Goal: Information Seeking & Learning: Learn about a topic

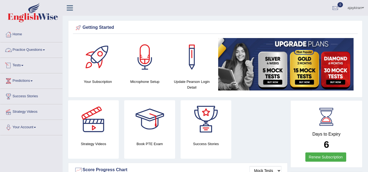
click at [36, 51] on link "Practice Questions" at bounding box center [31, 50] width 62 height 14
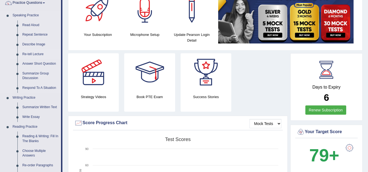
scroll to position [54, 0]
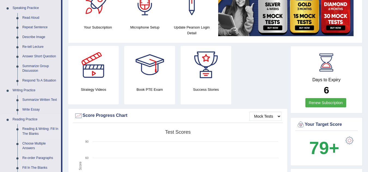
click at [34, 128] on link "Reading & Writing: Fill In The Blanks" at bounding box center [40, 132] width 41 height 14
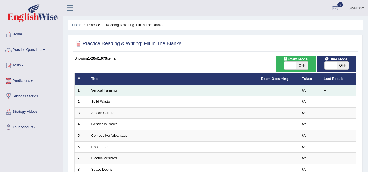
click at [100, 89] on link "Vertical Farming" at bounding box center [104, 91] width 26 height 4
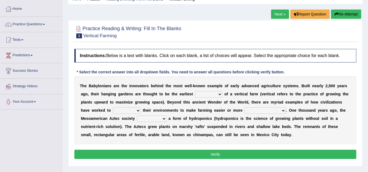
scroll to position [27, 0]
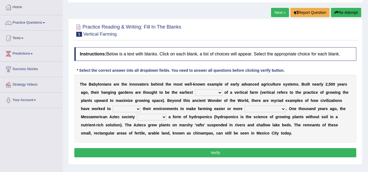
click at [197, 93] on select "prototype failure discredit protocol" at bounding box center [208, 93] width 27 height 7
select select "prototype"
click at [195, 90] on select "prototype failure discredit protocol" at bounding box center [208, 93] width 27 height 7
click at [176, 96] on div "T h e B a b y l o n i a n s a r e t h e i n n o v a t o r s b e h i n d t h e m…" at bounding box center [215, 109] width 282 height 68
click at [138, 108] on select "manipulate escape respect disarrange" at bounding box center [127, 109] width 28 height 7
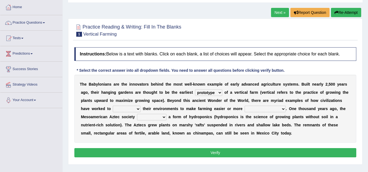
select select "respect"
click at [113, 106] on select "manipulate escape respect disarrange" at bounding box center [127, 109] width 28 height 7
click at [196, 108] on b at bounding box center [197, 109] width 2 height 4
click at [256, 110] on select "productive constructive connective counterproductive" at bounding box center [265, 109] width 41 height 7
select select "productive"
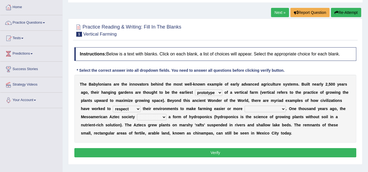
click at [245, 106] on select "productive constructive connective counterproductive" at bounding box center [265, 109] width 41 height 7
click at [137, 107] on select "manipulate escape respect disarrange" at bounding box center [127, 109] width 28 height 7
select select "manipulate"
click at [113, 106] on select "manipulate escape respect disarrange" at bounding box center [127, 109] width 28 height 7
click at [192, 111] on b "k" at bounding box center [193, 109] width 2 height 4
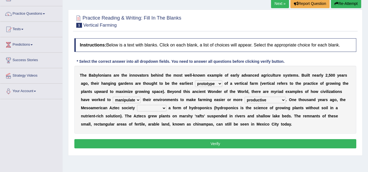
scroll to position [46, 0]
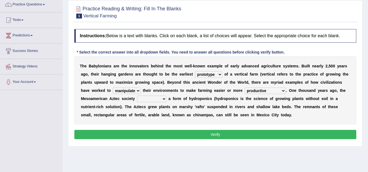
click at [160, 101] on select "domineered volunteered pioneered engineered" at bounding box center [151, 99] width 29 height 7
select select "pioneered"
click at [137, 96] on select "domineered volunteered pioneered engineered" at bounding box center [151, 99] width 29 height 7
click at [201, 107] on div "T h e B a b y l o n i a n s a r e t h e i n n o v a t o r s b e h i n d t h e m…" at bounding box center [215, 91] width 282 height 68
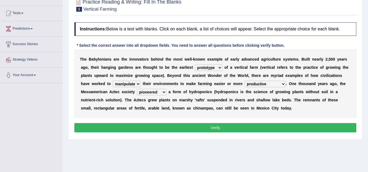
scroll to position [54, 0]
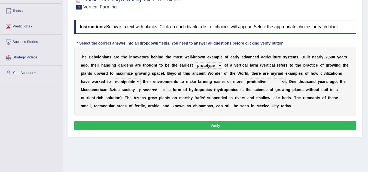
click at [203, 125] on button "Verify" at bounding box center [215, 125] width 282 height 9
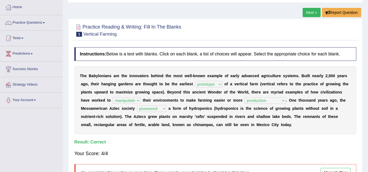
scroll to position [18, 0]
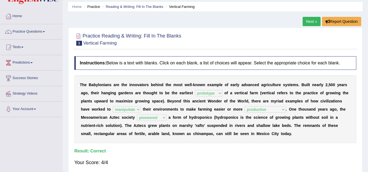
click at [309, 24] on link "Next »" at bounding box center [312, 21] width 18 height 9
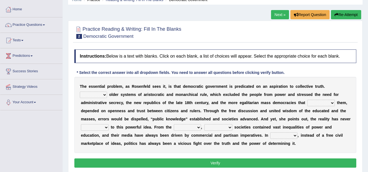
scroll to position [27, 0]
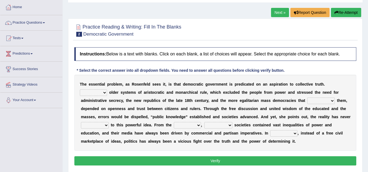
click at [91, 93] on select "Like Unlike Likely Safely" at bounding box center [93, 93] width 27 height 7
click at [80, 90] on select "Like Unlike Likely Safely" at bounding box center [93, 93] width 27 height 7
click at [102, 95] on select "Like Unlike Likely Safely" at bounding box center [93, 93] width 27 height 7
select select "Unlike"
click at [80, 90] on select "Like Unlike Likely Safely" at bounding box center [93, 93] width 27 height 7
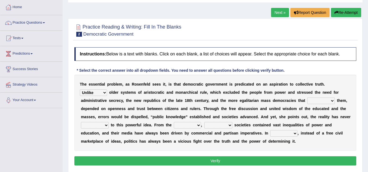
click at [139, 106] on div "T h e e s s e n t i a l p r o b l e m , a s R o s e n f e l d s e e s i t , i s…" at bounding box center [215, 113] width 282 height 76
click at [311, 100] on select "readed grated succeeded printed" at bounding box center [321, 101] width 28 height 7
select select "succeeded"
click at [307, 98] on select "readed grated succeeded printed" at bounding box center [321, 101] width 28 height 7
click at [156, 108] on b "e" at bounding box center [157, 109] width 2 height 4
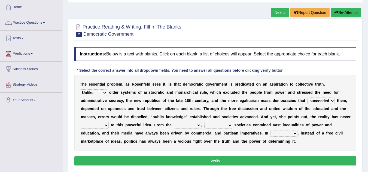
click at [104, 126] on select "saved up stood up brought up lived up" at bounding box center [95, 125] width 28 height 7
select select "lived up"
click at [81, 122] on select "saved up stood up brought up lived up" at bounding box center [95, 125] width 28 height 7
click at [128, 114] on div "T h e e s s e n t i a l p r o b l e m , a s R o s e n f e l d s e e s i t , i s…" at bounding box center [215, 113] width 282 height 76
click at [178, 125] on select "outset ranged stood caught" at bounding box center [187, 125] width 27 height 7
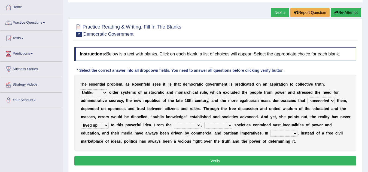
select select "outset"
click at [174, 122] on select "outset ranged stood caught" at bounding box center [187, 125] width 27 height 7
click at [211, 124] on select "freedom democratic media stilled" at bounding box center [218, 125] width 28 height 7
select select "democratic"
click at [204, 122] on select "freedom democratic media stilled" at bounding box center [218, 125] width 28 height 7
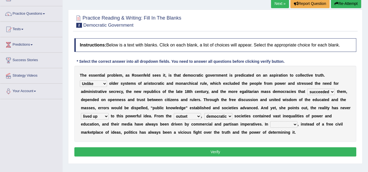
scroll to position [46, 0]
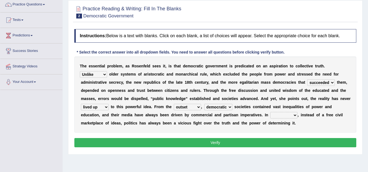
click at [278, 116] on select "power practice ideas fought" at bounding box center [283, 115] width 27 height 7
select select "practice"
click at [270, 112] on select "power practice ideas fought" at bounding box center [283, 115] width 27 height 7
click at [227, 120] on div "T h e e s s e n t i a l p r o b l e m , a s R o s e n f e l d s e e s i t , i s…" at bounding box center [215, 95] width 282 height 76
click at [220, 145] on button "Verify" at bounding box center [215, 142] width 282 height 9
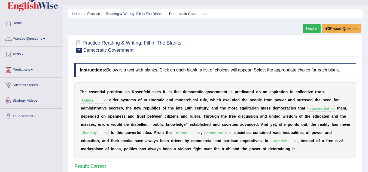
scroll to position [9, 0]
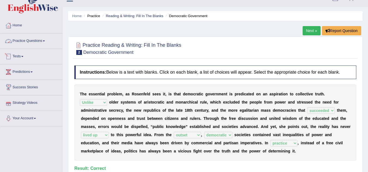
click at [40, 43] on link "Practice Questions" at bounding box center [31, 41] width 62 height 14
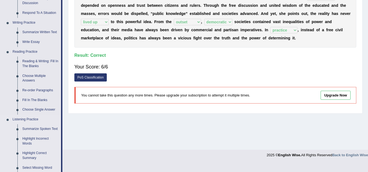
scroll to position [118, 0]
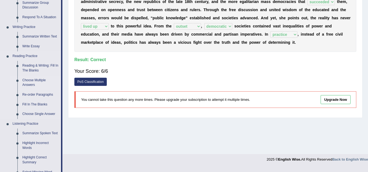
click at [31, 84] on link "Choose Multiple Answers" at bounding box center [40, 83] width 41 height 14
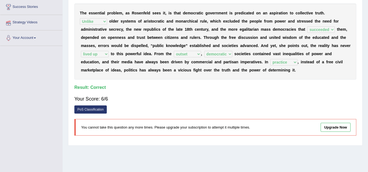
scroll to position [114, 0]
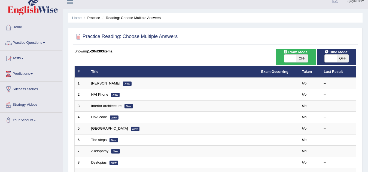
scroll to position [9, 0]
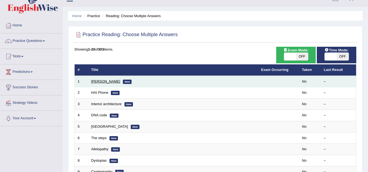
click at [102, 81] on link "[PERSON_NAME]" at bounding box center [105, 82] width 29 height 4
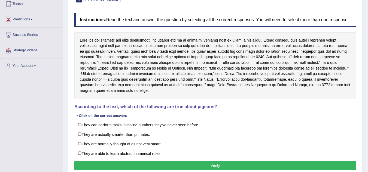
scroll to position [63, 0]
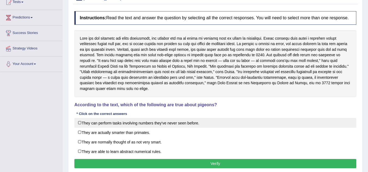
click at [84, 123] on label "They can perform tasks involving numbers they've never seen before." at bounding box center [215, 123] width 282 height 10
checkbox input "true"
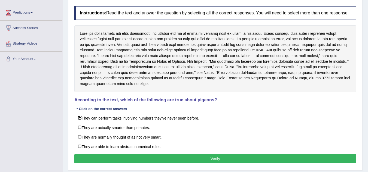
scroll to position [73, 0]
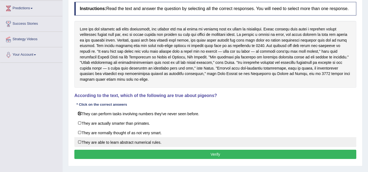
click at [90, 141] on label "They are able to learn abstract numerical rules." at bounding box center [215, 143] width 282 height 10
checkbox input "true"
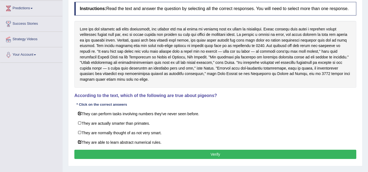
click at [135, 154] on button "Verify" at bounding box center [215, 154] width 282 height 9
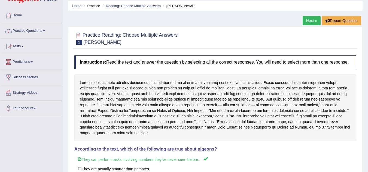
scroll to position [18, 0]
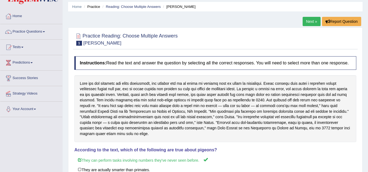
click at [308, 22] on link "Next »" at bounding box center [312, 21] width 18 height 9
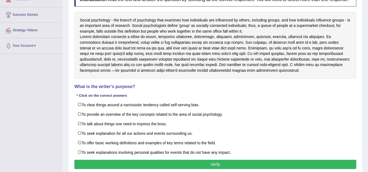
scroll to position [91, 0]
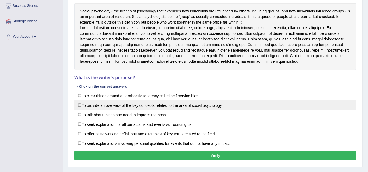
click at [168, 110] on label "To provide an overview of the key concepts related to the area of social psycho…" at bounding box center [215, 106] width 282 height 10
checkbox input "true"
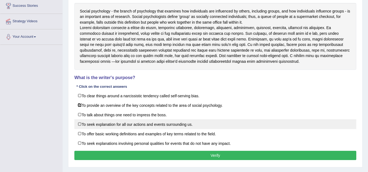
click at [169, 129] on label "To seek explanation for all our actions and events surrounding us." at bounding box center [215, 125] width 282 height 10
checkbox input "true"
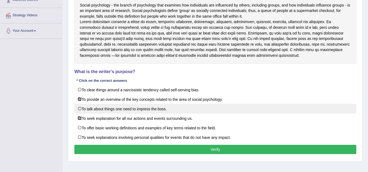
scroll to position [100, 0]
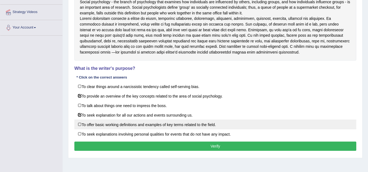
click at [169, 128] on label "To offer basic working definitions and examples of key terms related to the fie…" at bounding box center [215, 125] width 282 height 10
checkbox input "true"
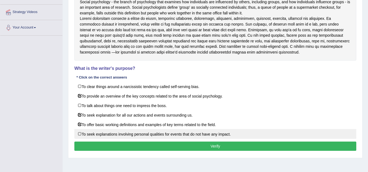
click at [166, 138] on label "To seek explanations involving personal qualities for events that do not have a…" at bounding box center [215, 134] width 282 height 10
checkbox input "true"
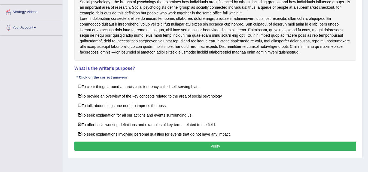
click at [166, 149] on button "Verify" at bounding box center [215, 146] width 282 height 9
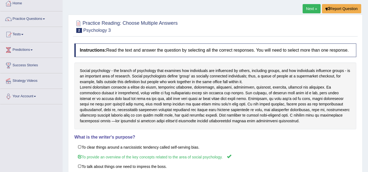
scroll to position [27, 0]
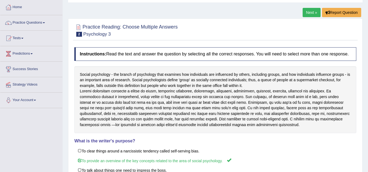
click at [304, 13] on link "Next »" at bounding box center [312, 12] width 18 height 9
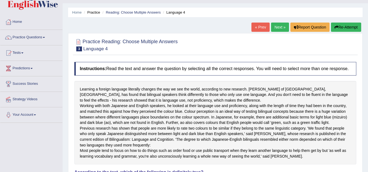
scroll to position [9, 0]
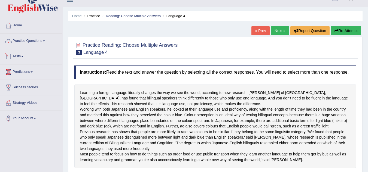
click at [41, 44] on link "Practice Questions" at bounding box center [31, 41] width 62 height 14
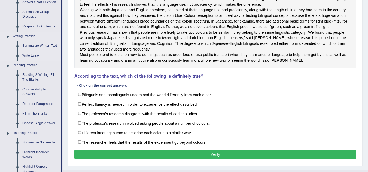
scroll to position [109, 0]
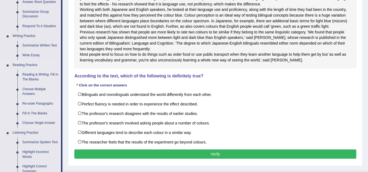
click at [37, 102] on link "Re-order Paragraphs" at bounding box center [40, 104] width 41 height 10
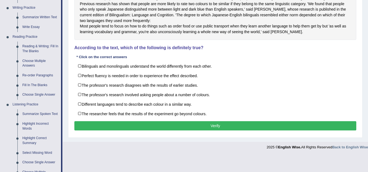
scroll to position [252, 0]
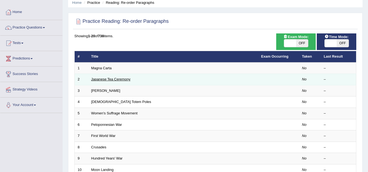
scroll to position [27, 0]
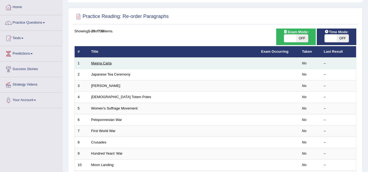
click at [107, 64] on link "Magna Carta" at bounding box center [101, 63] width 20 height 4
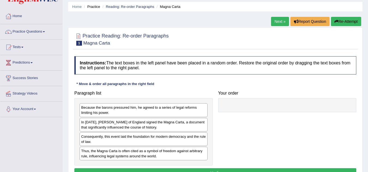
scroll to position [27, 0]
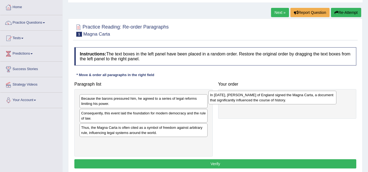
drag, startPoint x: 198, startPoint y: 114, endPoint x: 327, endPoint y: 96, distance: 130.2
click at [327, 96] on div "In 1215, King John of England signed the Magna Carta, a document that significa…" at bounding box center [272, 98] width 128 height 14
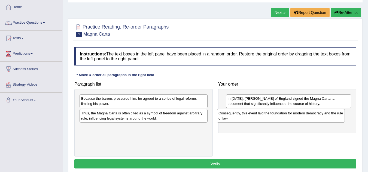
drag, startPoint x: 196, startPoint y: 115, endPoint x: 334, endPoint y: 115, distance: 137.3
click at [334, 115] on div "Consequently, this event laid the foundation for modern democracy and the rule …" at bounding box center [281, 116] width 128 height 14
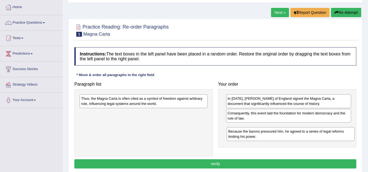
drag, startPoint x: 186, startPoint y: 105, endPoint x: 334, endPoint y: 138, distance: 150.8
click at [334, 138] on div "Because the barons pressured him, he agreed to a series of legal reforms limiti…" at bounding box center [291, 135] width 128 height 14
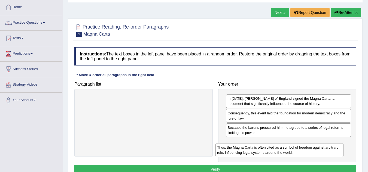
drag, startPoint x: 185, startPoint y: 101, endPoint x: 321, endPoint y: 150, distance: 144.5
click at [321, 150] on div "Thus, the Magna Carta is often cited as a symbol of freedom against arbitrary r…" at bounding box center [280, 151] width 128 height 14
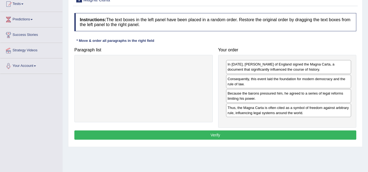
scroll to position [63, 0]
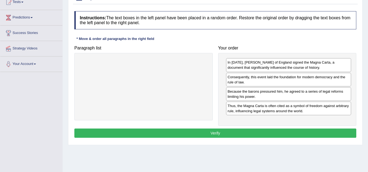
click at [229, 134] on button "Verify" at bounding box center [215, 133] width 282 height 9
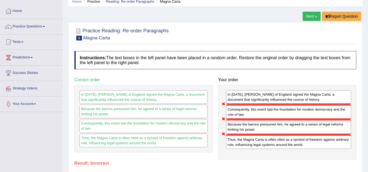
scroll to position [18, 0]
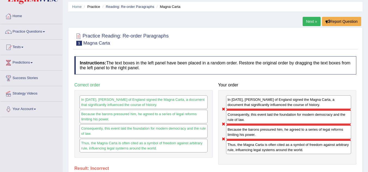
click at [307, 23] on link "Next »" at bounding box center [312, 21] width 18 height 9
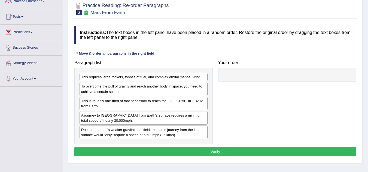
scroll to position [54, 0]
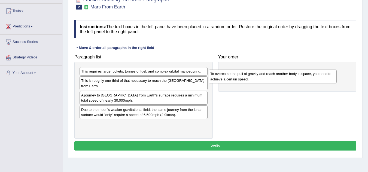
drag, startPoint x: 193, startPoint y: 84, endPoint x: 322, endPoint y: 78, distance: 129.3
click at [322, 78] on div "To overcome the pull of gravity and reach another body in space, you need to ac…" at bounding box center [273, 77] width 128 height 14
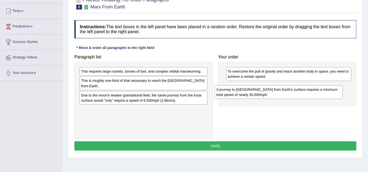
drag, startPoint x: 200, startPoint y: 96, endPoint x: 335, endPoint y: 90, distance: 135.3
click at [335, 90] on div "A journey to [GEOGRAPHIC_DATA] from Earth's surface requires a minimum total sp…" at bounding box center [279, 93] width 128 height 14
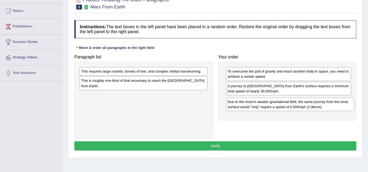
drag, startPoint x: 189, startPoint y: 96, endPoint x: 336, endPoint y: 102, distance: 146.7
click at [336, 102] on div "Due to the moon's weaker gravitational field, the same journey from the lunar s…" at bounding box center [290, 105] width 128 height 14
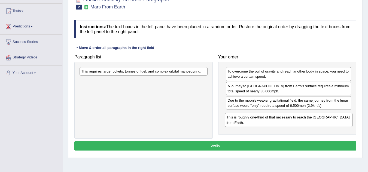
drag, startPoint x: 189, startPoint y: 84, endPoint x: 334, endPoint y: 121, distance: 149.8
click at [334, 121] on div "This is roughly one-third of that necessary to reach the [GEOGRAPHIC_DATA] from…" at bounding box center [289, 120] width 128 height 14
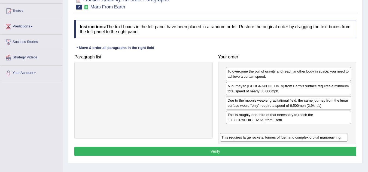
drag, startPoint x: 189, startPoint y: 74, endPoint x: 329, endPoint y: 140, distance: 155.2
click at [329, 140] on div "This requires large rockets, tonnes of fuel, and complex orbital manoeuvring." at bounding box center [284, 138] width 128 height 8
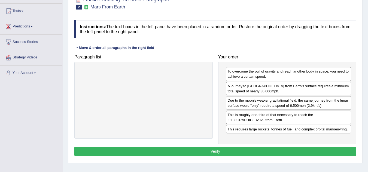
click at [291, 152] on button "Verify" at bounding box center [215, 151] width 282 height 9
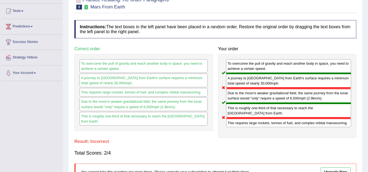
drag, startPoint x: 283, startPoint y: 125, endPoint x: 287, endPoint y: 94, distance: 31.3
click at [287, 94] on div "To overcome the pull of gravity and reach another body in space, you need to ac…" at bounding box center [287, 96] width 138 height 84
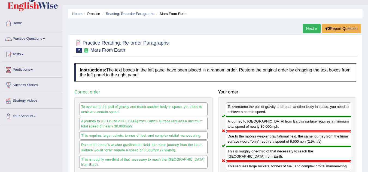
scroll to position [9, 0]
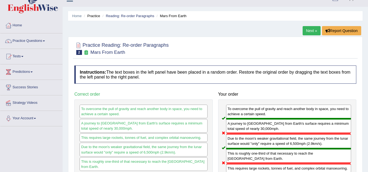
click at [309, 31] on link "Next »" at bounding box center [312, 30] width 18 height 9
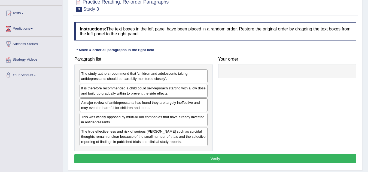
scroll to position [54, 0]
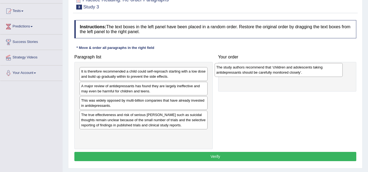
drag, startPoint x: 166, startPoint y: 75, endPoint x: 301, endPoint y: 71, distance: 135.2
click at [301, 71] on div "The study authors recommend that ‘children and adolescents taking antidepressan…" at bounding box center [279, 70] width 128 height 14
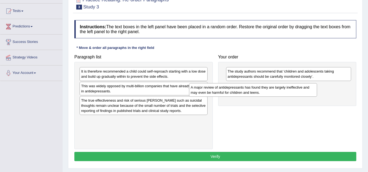
drag, startPoint x: 211, startPoint y: 91, endPoint x: 287, endPoint y: 91, distance: 76.0
click at [287, 91] on div "A major review of antidepressants has found they are largely ineffective and ma…" at bounding box center [253, 90] width 128 height 14
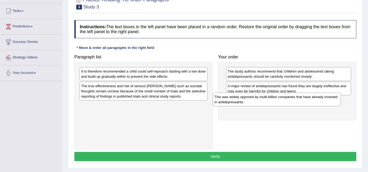
drag, startPoint x: 185, startPoint y: 89, endPoint x: 319, endPoint y: 100, distance: 133.7
click at [319, 100] on div "This was widely opposed by multi-billion companies that have already invested i…" at bounding box center [277, 100] width 128 height 14
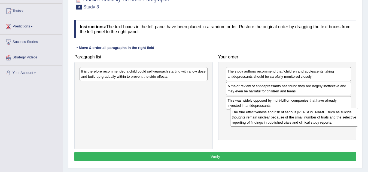
drag, startPoint x: 186, startPoint y: 90, endPoint x: 336, endPoint y: 117, distance: 152.9
click at [336, 117] on div "The true effectiveness and risk of serious harms such as suicidal thoughts rema…" at bounding box center [294, 117] width 128 height 19
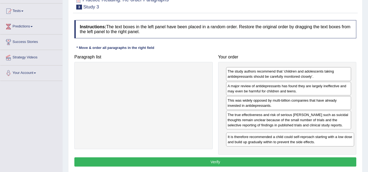
drag, startPoint x: 190, startPoint y: 74, endPoint x: 337, endPoint y: 139, distance: 160.5
click at [337, 139] on div "It is therefore recommended a child could self-reproach starting with a low dos…" at bounding box center [290, 140] width 128 height 14
click at [246, 159] on button "Verify" at bounding box center [215, 162] width 282 height 9
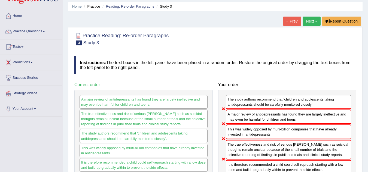
scroll to position [18, 0]
click at [308, 21] on link "Next »" at bounding box center [312, 21] width 18 height 9
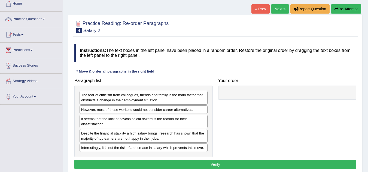
scroll to position [36, 0]
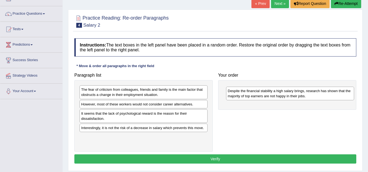
drag, startPoint x: 182, startPoint y: 130, endPoint x: 329, endPoint y: 93, distance: 151.2
click at [329, 93] on div "Despite the financial stability a high salary brings, research has shown that t…" at bounding box center [290, 94] width 128 height 14
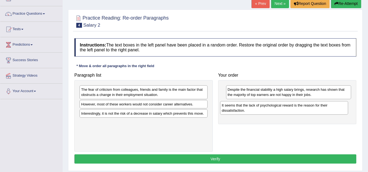
drag, startPoint x: 192, startPoint y: 113, endPoint x: 332, endPoint y: 105, distance: 140.8
click at [332, 105] on div "It seems that the lack of psychological reward is the reason for their dissatis…" at bounding box center [284, 108] width 128 height 14
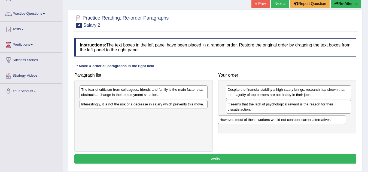
drag, startPoint x: 190, startPoint y: 106, endPoint x: 329, endPoint y: 122, distance: 139.3
click at [329, 122] on div "However, most of these workers would not consider career alternatives." at bounding box center [282, 120] width 128 height 8
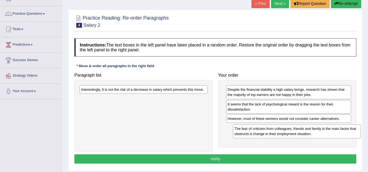
drag, startPoint x: 172, startPoint y: 95, endPoint x: 324, endPoint y: 134, distance: 157.4
click at [325, 134] on div "The fear of criticism from colleagues, friends and family is the main factor th…" at bounding box center [297, 132] width 128 height 14
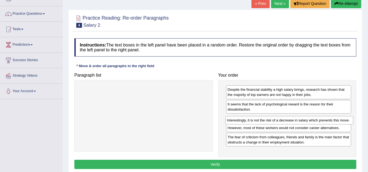
drag, startPoint x: 195, startPoint y: 92, endPoint x: 341, endPoint y: 123, distance: 149.0
click at [341, 123] on div "Interestingly, it is not the risk of a decrease in salary which prevents this m…" at bounding box center [289, 120] width 128 height 8
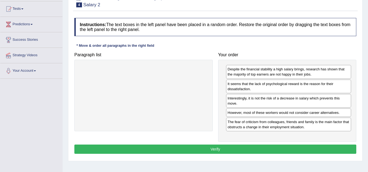
scroll to position [63, 0]
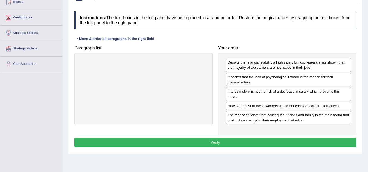
click at [220, 144] on button "Verify" at bounding box center [215, 142] width 282 height 9
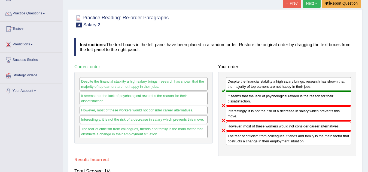
scroll to position [36, 0]
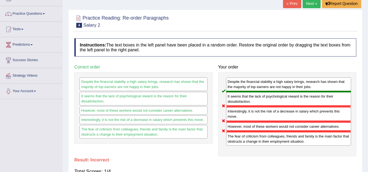
click at [310, 7] on link "Next »" at bounding box center [312, 3] width 18 height 9
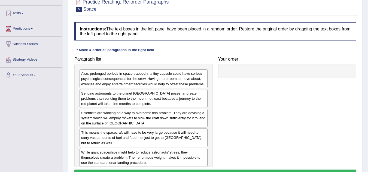
scroll to position [54, 0]
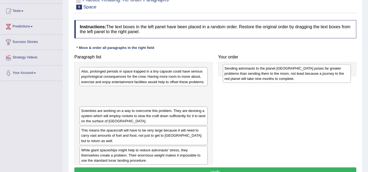
drag, startPoint x: 187, startPoint y: 100, endPoint x: 330, endPoint y: 77, distance: 145.1
click at [330, 77] on div "Sending astronauts to the planet [GEOGRAPHIC_DATA] poses far greater problems t…" at bounding box center [287, 73] width 128 height 19
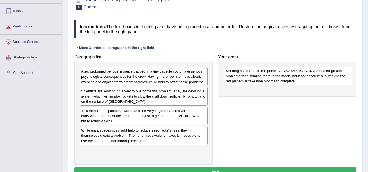
drag, startPoint x: 177, startPoint y: 96, endPoint x: 322, endPoint y: 75, distance: 146.1
click at [322, 75] on div "Sending astronauts to the planet [GEOGRAPHIC_DATA] poses far greater problems t…" at bounding box center [288, 76] width 128 height 19
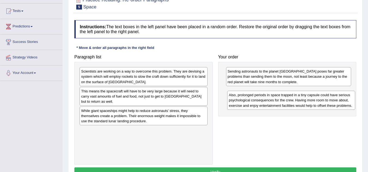
drag, startPoint x: 173, startPoint y: 81, endPoint x: 321, endPoint y: 105, distance: 149.6
click at [321, 105] on div "Also, prolonged periods in space trapped in a tiny capsule could have serious p…" at bounding box center [291, 100] width 128 height 19
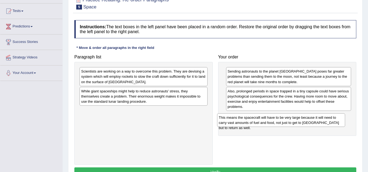
drag, startPoint x: 191, startPoint y: 96, endPoint x: 329, endPoint y: 123, distance: 140.4
click at [329, 123] on div "This means the spacecraft will have to be very large because it will need to ca…" at bounding box center [281, 121] width 128 height 14
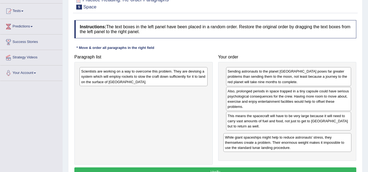
drag, startPoint x: 165, startPoint y: 96, endPoint x: 309, endPoint y: 142, distance: 151.1
click at [309, 142] on div "While giant spaceships might help to reduce astronauts' stress, they themselves…" at bounding box center [287, 143] width 128 height 19
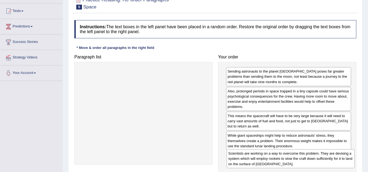
drag, startPoint x: 159, startPoint y: 78, endPoint x: 306, endPoint y: 160, distance: 168.6
click at [306, 160] on div "Scientists are working on a way to overcome this problem. They are devising a s…" at bounding box center [291, 159] width 128 height 19
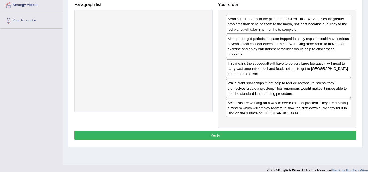
scroll to position [109, 0]
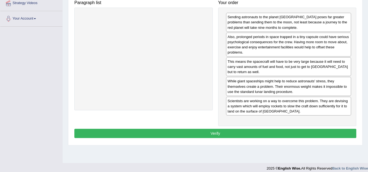
click at [194, 133] on button "Verify" at bounding box center [215, 133] width 282 height 9
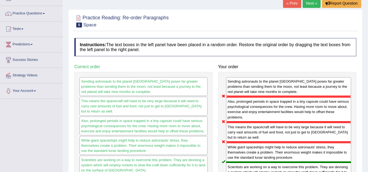
scroll to position [27, 0]
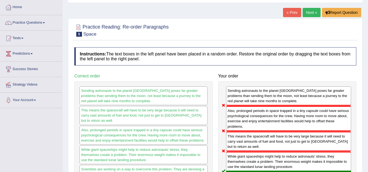
click at [313, 15] on link "Next »" at bounding box center [312, 12] width 18 height 9
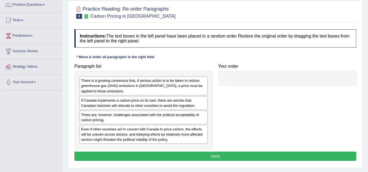
scroll to position [46, 0]
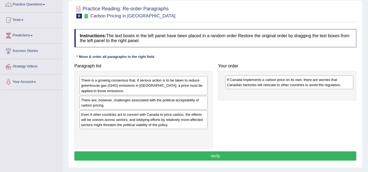
drag, startPoint x: 177, startPoint y: 102, endPoint x: 323, endPoint y: 82, distance: 147.2
click at [323, 82] on div "If Canada implements a carbon price on its own, there are worries that Canadian…" at bounding box center [289, 83] width 128 height 14
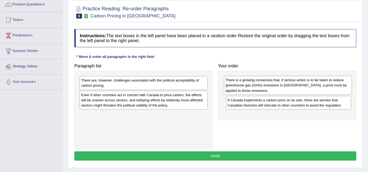
drag, startPoint x: 194, startPoint y: 86, endPoint x: 336, endPoint y: 86, distance: 141.4
click at [336, 86] on div "There is a growing consensus that, if serious action is to be taken to reduce g…" at bounding box center [288, 85] width 128 height 19
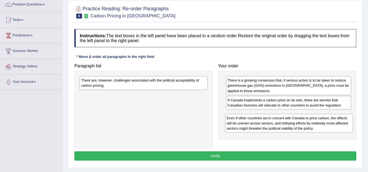
drag, startPoint x: 192, startPoint y: 103, endPoint x: 338, endPoint y: 126, distance: 147.3
click at [338, 126] on div "Even if other countries act in concert with Canada to price carbon, the effects…" at bounding box center [289, 123] width 128 height 19
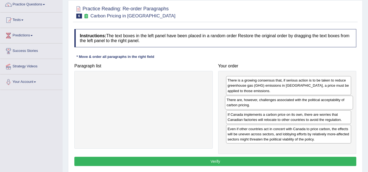
drag, startPoint x: 192, startPoint y: 87, endPoint x: 338, endPoint y: 107, distance: 146.8
click at [338, 107] on div "There are, however, challenges associated with the political acceptability of c…" at bounding box center [289, 103] width 128 height 14
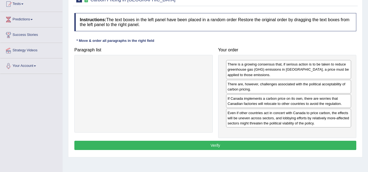
scroll to position [63, 0]
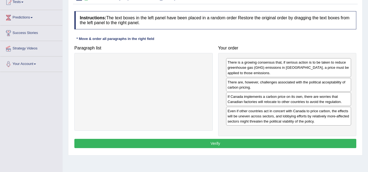
click at [217, 141] on button "Verify" at bounding box center [215, 143] width 282 height 9
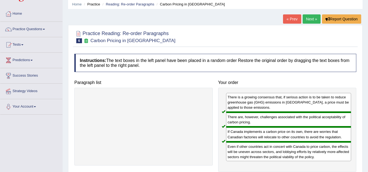
scroll to position [18, 0]
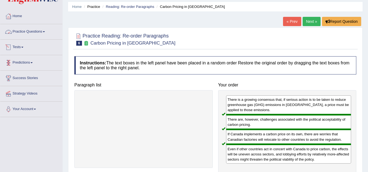
click at [34, 33] on link "Practice Questions" at bounding box center [31, 31] width 62 height 14
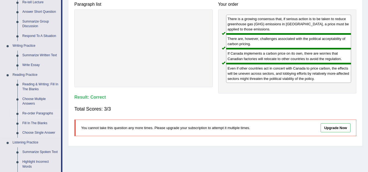
scroll to position [100, 0]
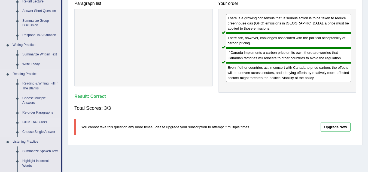
click at [30, 121] on link "Fill In The Blanks" at bounding box center [40, 123] width 41 height 10
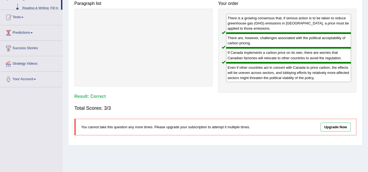
scroll to position [114, 0]
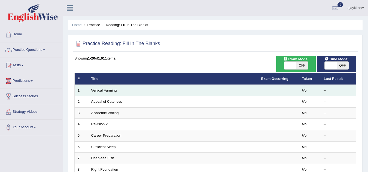
click at [103, 91] on link "Vertical Farming" at bounding box center [104, 91] width 26 height 4
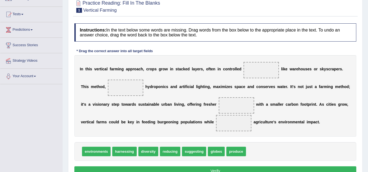
scroll to position [54, 0]
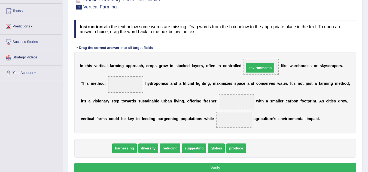
drag, startPoint x: 98, startPoint y: 149, endPoint x: 261, endPoint y: 68, distance: 182.5
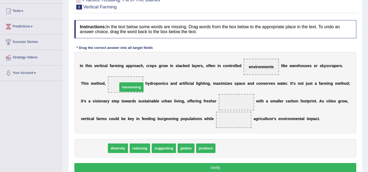
drag, startPoint x: 99, startPoint y: 150, endPoint x: 136, endPoint y: 89, distance: 71.8
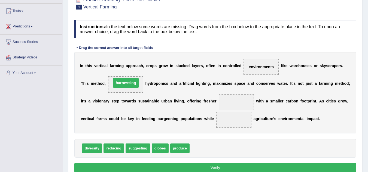
drag, startPoint x: 132, startPoint y: 88, endPoint x: 132, endPoint y: 84, distance: 3.8
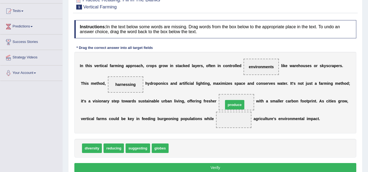
drag, startPoint x: 179, startPoint y: 149, endPoint x: 234, endPoint y: 105, distance: 70.0
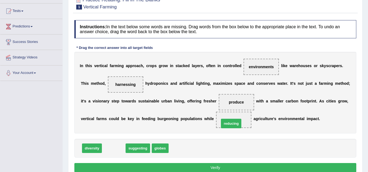
drag, startPoint x: 115, startPoint y: 151, endPoint x: 232, endPoint y: 126, distance: 120.0
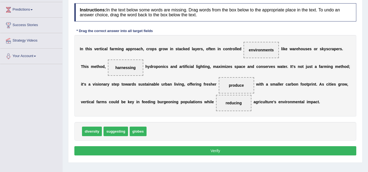
scroll to position [73, 0]
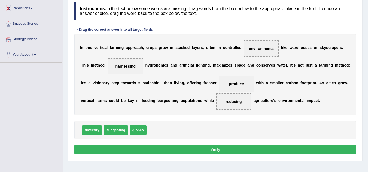
click at [174, 150] on button "Verify" at bounding box center [215, 149] width 282 height 9
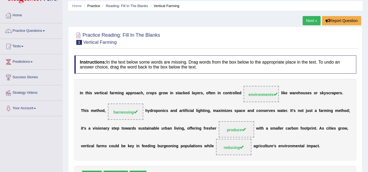
scroll to position [18, 0]
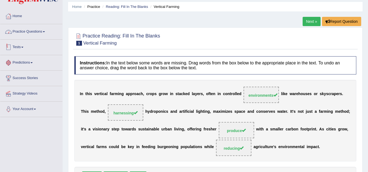
click at [27, 34] on link "Practice Questions" at bounding box center [31, 31] width 62 height 14
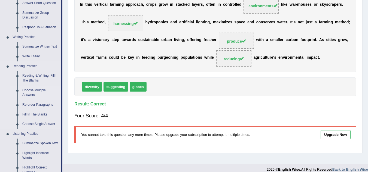
scroll to position [109, 0]
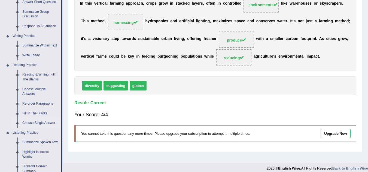
click at [44, 124] on link "Choose Single Answer" at bounding box center [40, 124] width 41 height 10
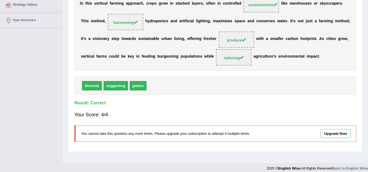
scroll to position [114, 0]
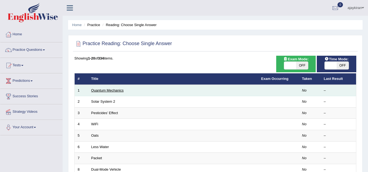
click at [117, 90] on link "Quantum Mechanics" at bounding box center [107, 91] width 32 height 4
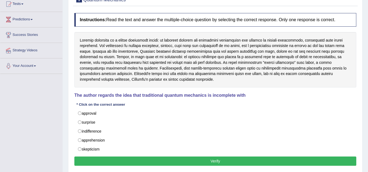
scroll to position [63, 0]
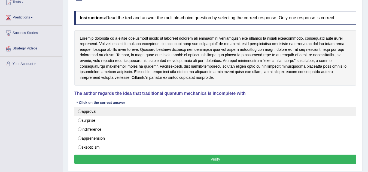
click at [94, 114] on label "approval" at bounding box center [215, 111] width 282 height 9
radio input "true"
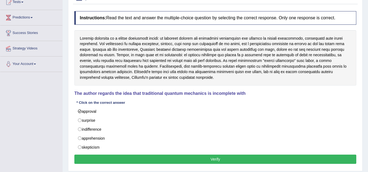
click at [147, 162] on button "Verify" at bounding box center [215, 159] width 282 height 9
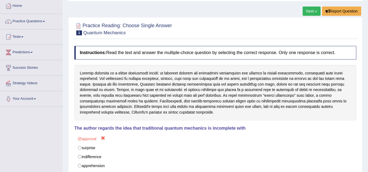
scroll to position [27, 0]
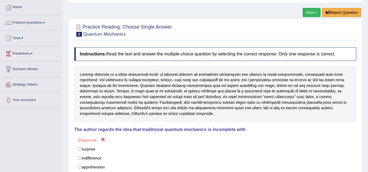
click at [307, 14] on link "Next »" at bounding box center [312, 12] width 18 height 9
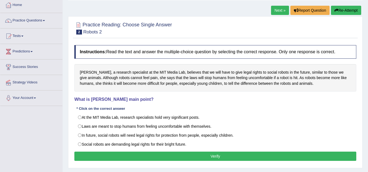
scroll to position [36, 0]
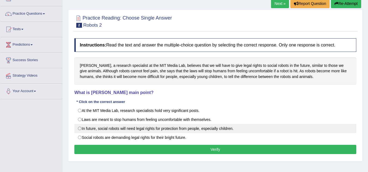
click at [171, 127] on label "In future, social robots will need legal rights for protection from people, esp…" at bounding box center [215, 128] width 282 height 9
radio input "true"
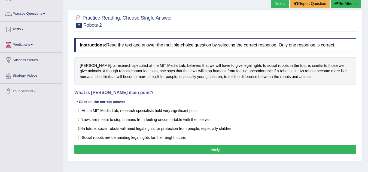
click at [174, 147] on button "Verify" at bounding box center [215, 149] width 282 height 9
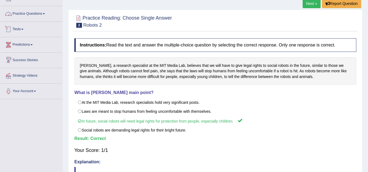
click at [40, 14] on link "Practice Questions" at bounding box center [31, 13] width 62 height 14
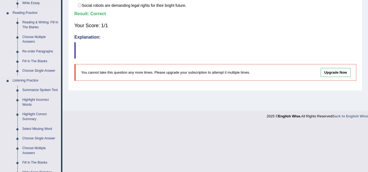
scroll to position [163, 0]
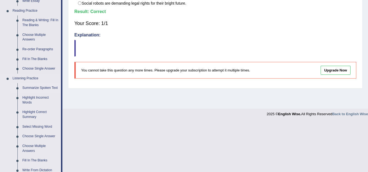
click at [44, 88] on link "Summarize Spoken Text" at bounding box center [40, 88] width 41 height 10
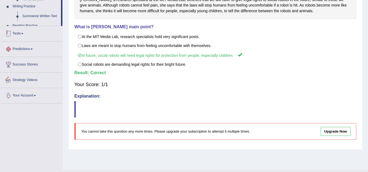
scroll to position [114, 0]
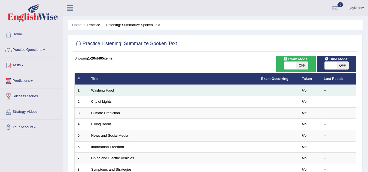
click at [109, 91] on link "Washing Food" at bounding box center [102, 91] width 23 height 4
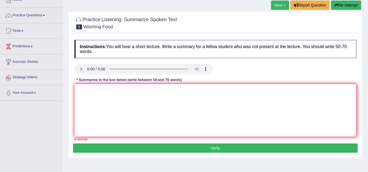
scroll to position [36, 0]
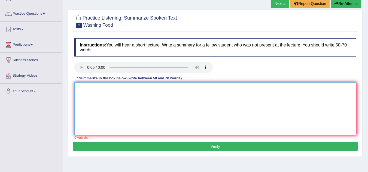
click at [83, 92] on textarea at bounding box center [215, 109] width 282 height 53
type textarea "w"
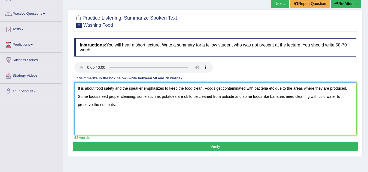
type textarea "It is about food safety and the speaker emphasizes to keep the food clean. Food…"
click at [173, 148] on button "Verify" at bounding box center [215, 146] width 285 height 9
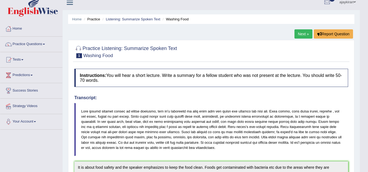
scroll to position [0, 0]
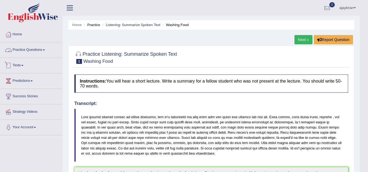
click at [43, 51] on link "Practice Questions" at bounding box center [31, 50] width 62 height 14
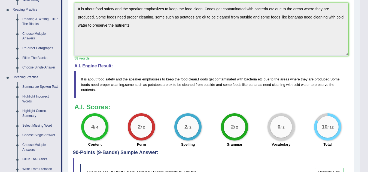
scroll to position [172, 0]
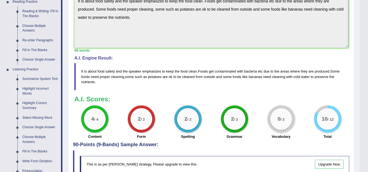
click at [39, 90] on link "Highlight Incorrect Words" at bounding box center [40, 91] width 41 height 14
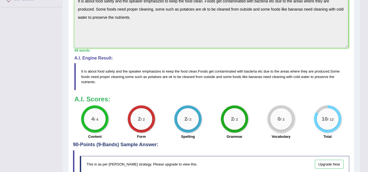
scroll to position [87, 0]
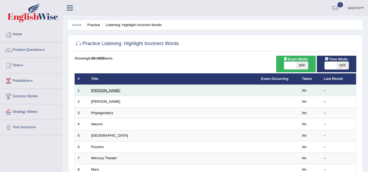
click at [99, 90] on link "[PERSON_NAME]" at bounding box center [105, 91] width 29 height 4
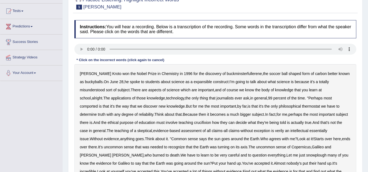
scroll to position [63, 0]
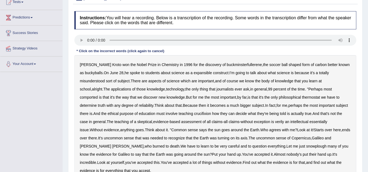
click at [201, 74] on b "expansible" at bounding box center [203, 73] width 18 height 4
click at [230, 74] on b "I'm" at bounding box center [232, 73] width 5 height 4
click at [115, 95] on b "it's" at bounding box center [112, 97] width 5 height 4
click at [302, 99] on b "thermostat" at bounding box center [311, 97] width 18 height 4
click at [237, 74] on b "going" at bounding box center [240, 73] width 9 height 4
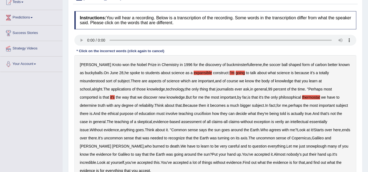
scroll to position [73, 0]
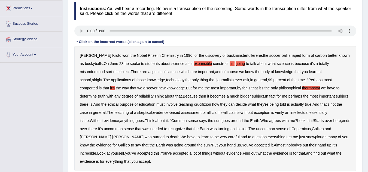
click at [194, 104] on b "crucifixion" at bounding box center [202, 104] width 17 height 4
click at [275, 114] on b "verily" at bounding box center [279, 113] width 9 height 4
click at [310, 114] on b "essentially" at bounding box center [319, 113] width 18 height 4
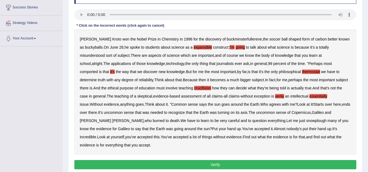
scroll to position [91, 0]
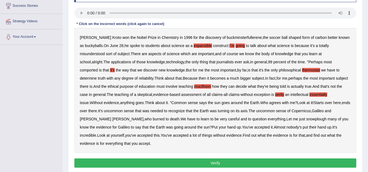
click at [306, 120] on b "snowplough" at bounding box center [316, 119] width 20 height 4
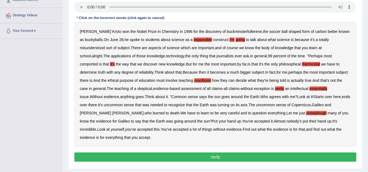
scroll to position [100, 0]
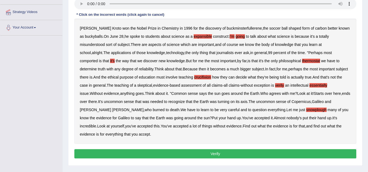
click at [228, 150] on button "Verify" at bounding box center [215, 154] width 282 height 9
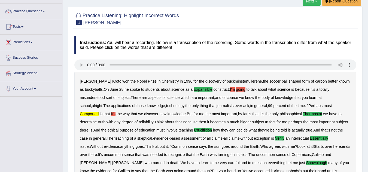
scroll to position [36, 0]
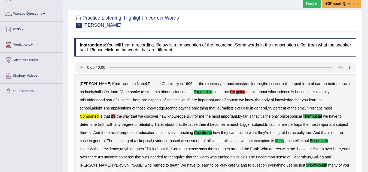
click at [313, 5] on link "Next »" at bounding box center [312, 3] width 18 height 9
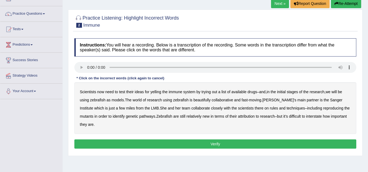
scroll to position [46, 0]
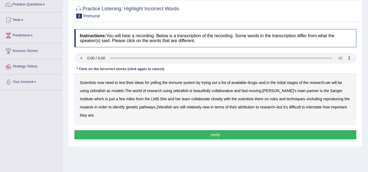
click at [151, 84] on b "yelling" at bounding box center [155, 83] width 11 height 4
click at [331, 84] on b "we" at bounding box center [328, 83] width 5 height 4
click at [207, 91] on b "beautifully" at bounding box center [201, 91] width 17 height 4
click at [270, 101] on b "rules" at bounding box center [274, 99] width 8 height 4
click at [243, 108] on b "attribution" at bounding box center [246, 107] width 17 height 4
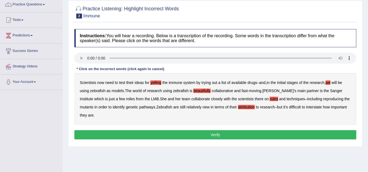
click at [314, 108] on b "interstate" at bounding box center [314, 107] width 16 height 4
click at [142, 133] on button "Verify" at bounding box center [215, 135] width 282 height 9
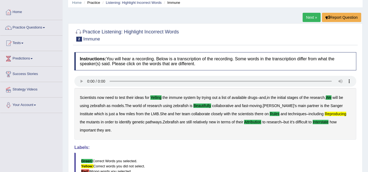
scroll to position [18, 0]
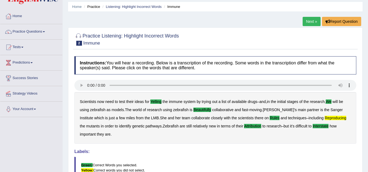
click at [304, 20] on link "Next »" at bounding box center [312, 21] width 18 height 9
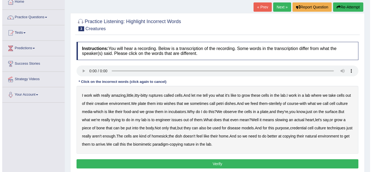
scroll to position [46, 0]
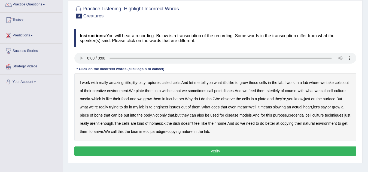
click at [157, 83] on b "ruptures" at bounding box center [154, 83] width 14 height 4
click at [106, 91] on b "creative" at bounding box center [99, 91] width 13 height 4
click at [174, 92] on b "wishes" at bounding box center [168, 91] width 12 height 4
click at [180, 107] on b "issues" at bounding box center [174, 107] width 11 height 4
click at [302, 110] on div "I work with really amazing , little , itty - bitty ruptures called cells . And …" at bounding box center [215, 107] width 282 height 68
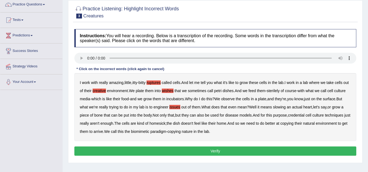
click at [286, 109] on b "slowing" at bounding box center [279, 107] width 13 height 4
click at [305, 117] on b "credential" at bounding box center [296, 115] width 17 height 4
click at [103, 132] on b "arrive" at bounding box center [99, 132] width 10 height 4
click at [219, 150] on button "Verify" at bounding box center [215, 151] width 282 height 9
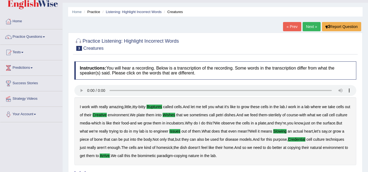
scroll to position [9, 0]
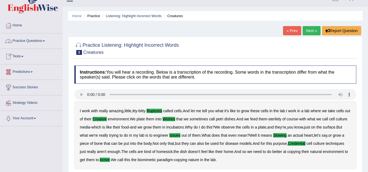
click at [36, 41] on link "Practice Questions" at bounding box center [31, 41] width 62 height 14
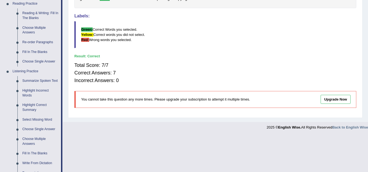
scroll to position [172, 0]
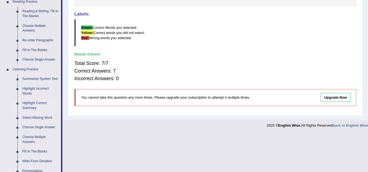
click at [29, 104] on link "Highlight Correct Summary" at bounding box center [40, 106] width 41 height 14
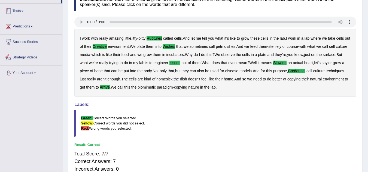
scroll to position [114, 0]
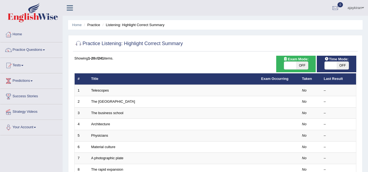
click at [104, 91] on link "Telescopes" at bounding box center [100, 91] width 18 height 4
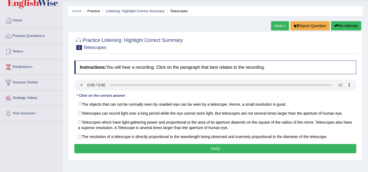
scroll to position [18, 0]
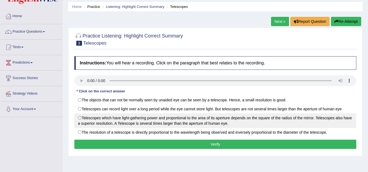
click at [83, 117] on label "Telescopes which have light-gathering power and proportional to the area of its…" at bounding box center [215, 121] width 282 height 15
radio input "true"
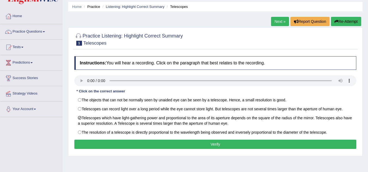
click at [131, 141] on button "Verify" at bounding box center [215, 144] width 282 height 9
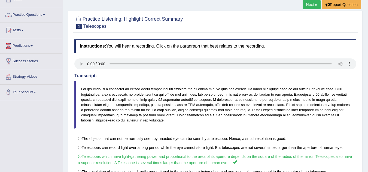
scroll to position [27, 0]
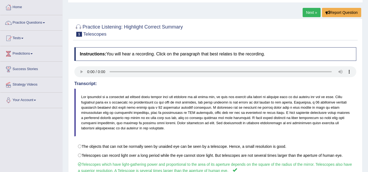
click at [304, 13] on link "Next »" at bounding box center [312, 12] width 18 height 9
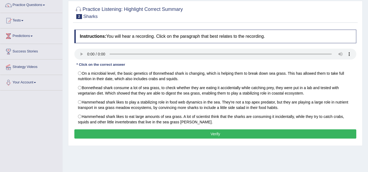
scroll to position [46, 0]
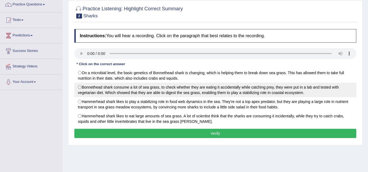
click at [80, 86] on label "Bonnethead shark consume a lot of sea grass, to check whether they are eating i…" at bounding box center [215, 90] width 282 height 15
radio input "true"
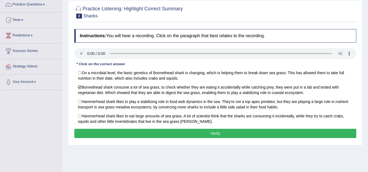
click at [184, 132] on button "Verify" at bounding box center [215, 133] width 282 height 9
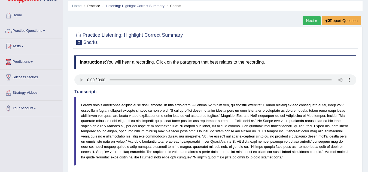
scroll to position [9, 0]
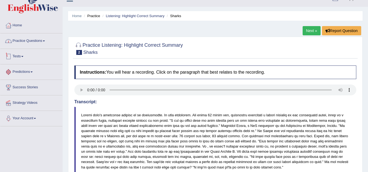
click at [43, 41] on link "Practice Questions" at bounding box center [31, 41] width 62 height 14
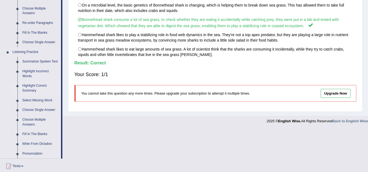
scroll to position [191, 0]
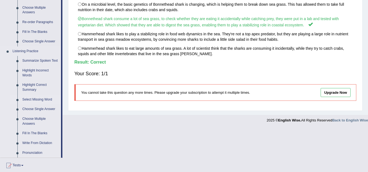
click at [43, 99] on link "Select Missing Word" at bounding box center [40, 100] width 41 height 10
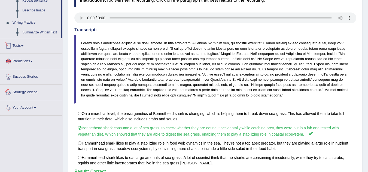
scroll to position [141, 0]
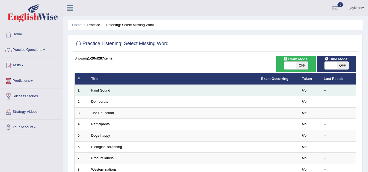
click at [102, 90] on link "Faint Sound" at bounding box center [100, 91] width 19 height 4
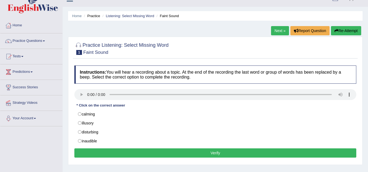
scroll to position [18, 0]
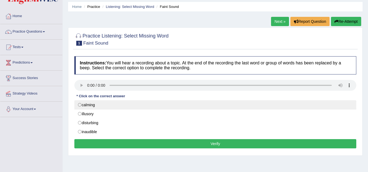
click at [81, 109] on label "calming" at bounding box center [215, 105] width 282 height 9
radio input "true"
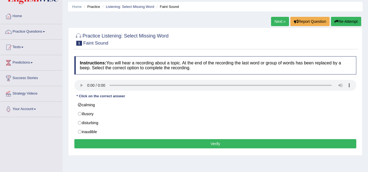
click at [103, 143] on button "Verify" at bounding box center [215, 144] width 282 height 9
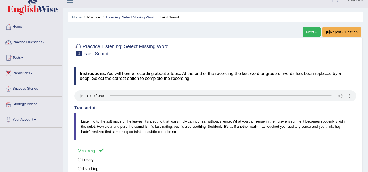
scroll to position [0, 0]
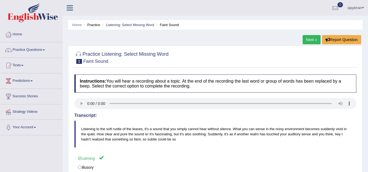
click at [303, 40] on link "Next »" at bounding box center [312, 39] width 18 height 9
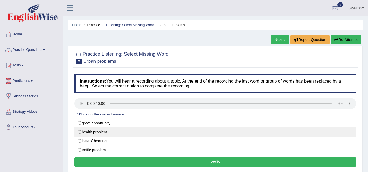
click at [81, 131] on label "health problem" at bounding box center [215, 132] width 282 height 9
radio input "true"
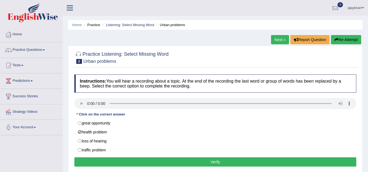
click at [114, 163] on button "Verify" at bounding box center [215, 162] width 282 height 9
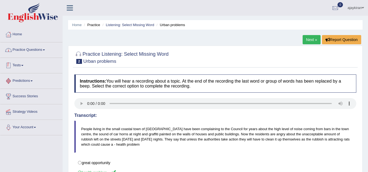
click at [40, 51] on link "Practice Questions" at bounding box center [31, 50] width 62 height 14
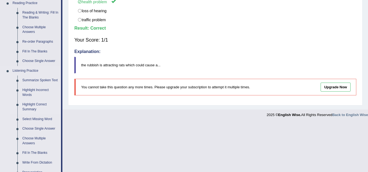
scroll to position [172, 0]
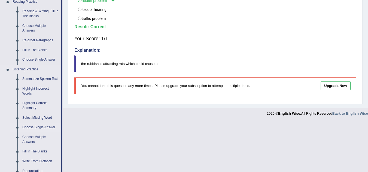
click at [40, 128] on link "Choose Single Answer" at bounding box center [40, 128] width 41 height 10
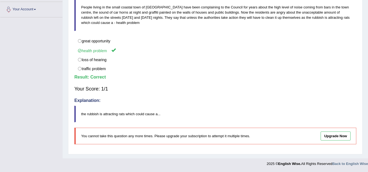
scroll to position [104, 0]
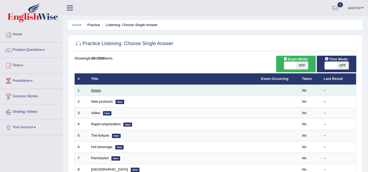
click at [95, 90] on link "Green" at bounding box center [96, 91] width 10 height 4
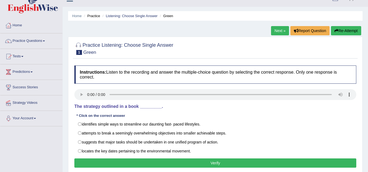
scroll to position [18, 0]
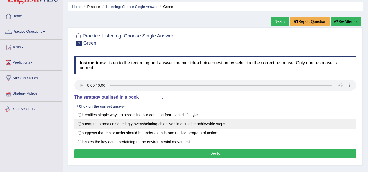
click at [86, 124] on label "attempts to break a seemingly overwhelming objectives into smaller achievable s…" at bounding box center [215, 124] width 282 height 9
radio input "true"
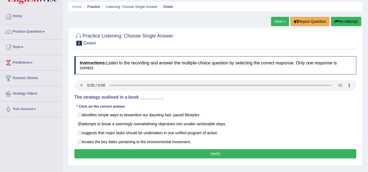
click at [111, 155] on button "Verify" at bounding box center [215, 154] width 282 height 9
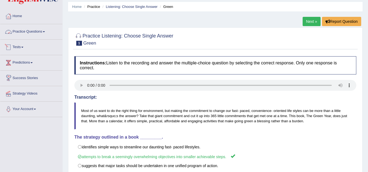
click at [51, 32] on link "Practice Questions" at bounding box center [31, 31] width 62 height 14
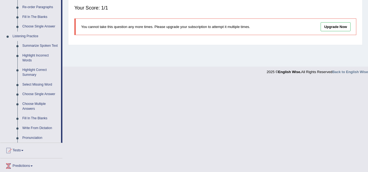
scroll to position [209, 0]
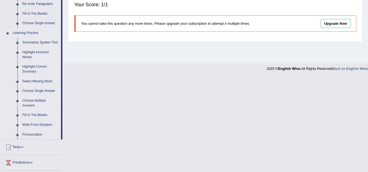
click at [38, 100] on link "Choose Multiple Answers" at bounding box center [40, 103] width 41 height 14
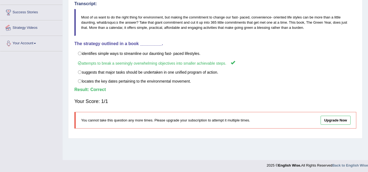
scroll to position [114, 0]
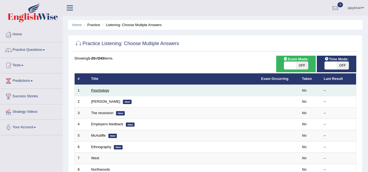
click at [97, 90] on link "Psychology" at bounding box center [100, 91] width 18 height 4
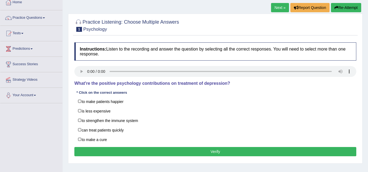
scroll to position [36, 0]
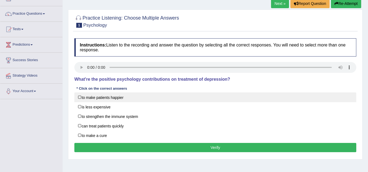
click at [78, 97] on label "to make patients happier" at bounding box center [215, 98] width 282 height 10
checkbox input "true"
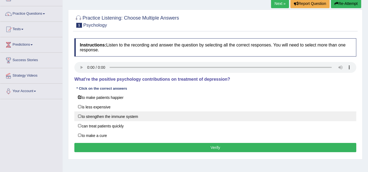
click at [78, 116] on label "to strengthen the immune system" at bounding box center [215, 117] width 282 height 10
checkbox input "true"
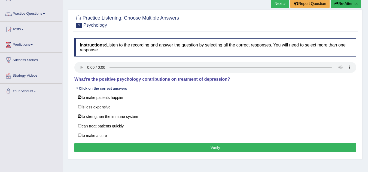
click at [114, 146] on button "Verify" at bounding box center [215, 147] width 282 height 9
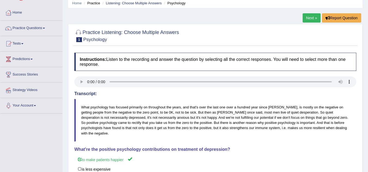
scroll to position [18, 0]
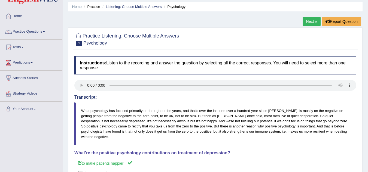
click at [307, 25] on link "Next »" at bounding box center [312, 21] width 18 height 9
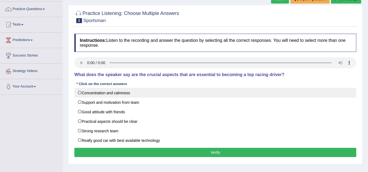
scroll to position [46, 0]
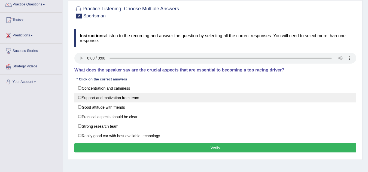
click at [78, 99] on label "Support and motivation from team" at bounding box center [215, 98] width 282 height 10
checkbox input "true"
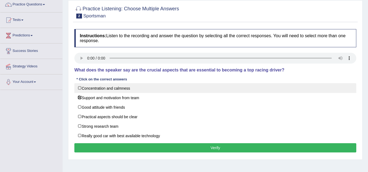
click at [79, 89] on label "Concentration and calmness" at bounding box center [215, 88] width 282 height 10
checkbox input "true"
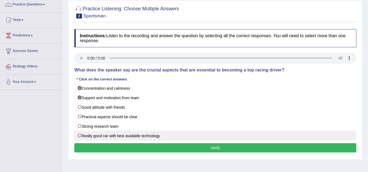
click at [86, 139] on label "Really good car with best available technology" at bounding box center [215, 136] width 282 height 10
checkbox input "true"
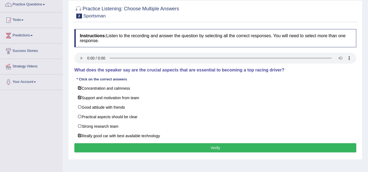
click at [123, 150] on button "Verify" at bounding box center [215, 148] width 282 height 9
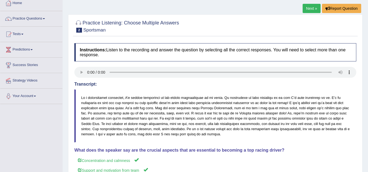
scroll to position [27, 0]
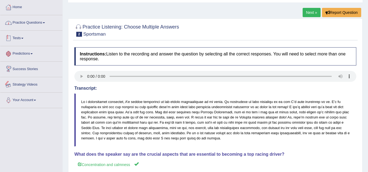
click at [28, 21] on link "Practice Questions" at bounding box center [31, 22] width 62 height 14
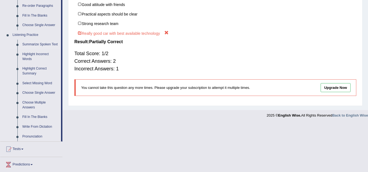
scroll to position [209, 0]
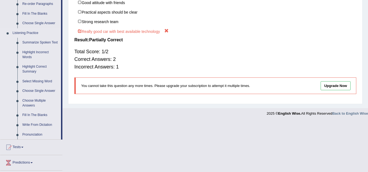
click at [41, 115] on link "Fill In The Blanks" at bounding box center [40, 116] width 41 height 10
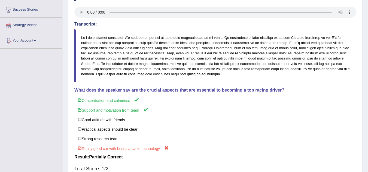
scroll to position [150, 0]
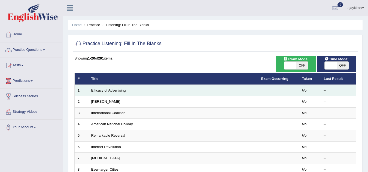
click at [107, 92] on link "Efficacy of Advertising" at bounding box center [108, 91] width 35 height 4
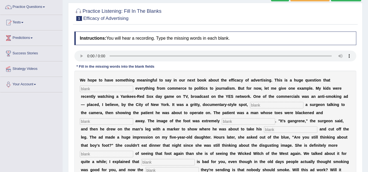
scroll to position [46, 0]
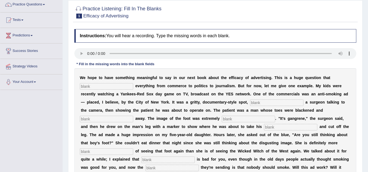
click at [96, 87] on input "text" at bounding box center [106, 86] width 53 height 7
type input "impacts"
click at [74, 95] on div "W e h o p e t o h a v e s o m e t h i n g m e a n i n g f u l t o s a y i n o u…" at bounding box center [215, 130] width 282 height 125
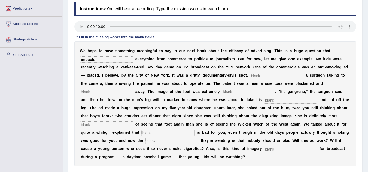
scroll to position [73, 0]
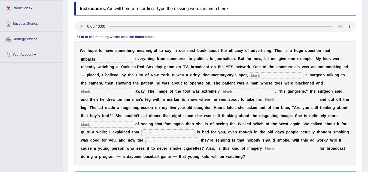
click at [259, 75] on input "text" at bounding box center [276, 75] width 53 height 7
type input "featuring"
click at [120, 90] on input "text" at bounding box center [106, 92] width 53 height 7
type input "running"
click at [229, 91] on input "text" at bounding box center [248, 92] width 53 height 7
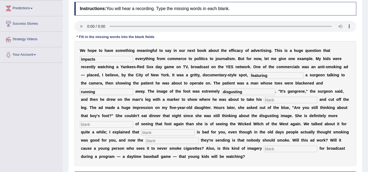
type input "disgusting"
click at [268, 99] on input "text" at bounding box center [290, 100] width 53 height 7
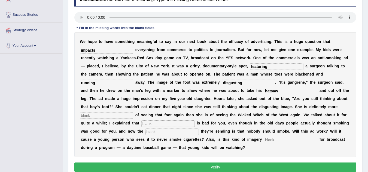
scroll to position [91, 0]
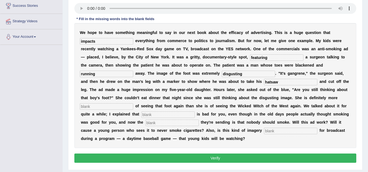
type input "hatsaw"
click at [110, 107] on input "text" at bounding box center [106, 107] width 53 height 7
type input "scared"
click at [176, 113] on input "text" at bounding box center [167, 115] width 53 height 7
type input "smoking"
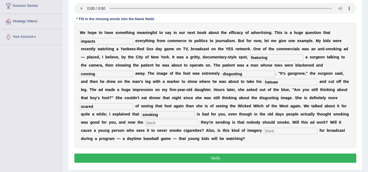
click at [192, 85] on div "W e h o p e t o h a v e s o m e t h i n g m e a n i n g f u l t o s a y i n o u…" at bounding box center [215, 85] width 282 height 125
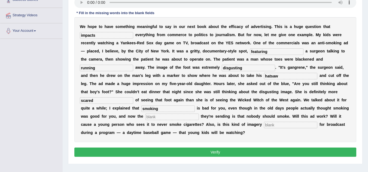
scroll to position [100, 0]
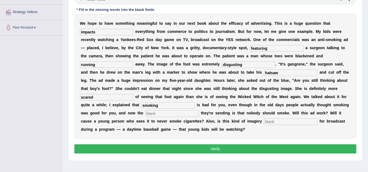
click at [179, 113] on input "text" at bounding box center [171, 114] width 53 height 7
type input "message"
click at [178, 78] on div "W e h o p e t o h a v e s o m e t h i n g m e a n i n g f u l t o s a y i n o u…" at bounding box center [215, 76] width 282 height 125
click at [271, 122] on input "text" at bounding box center [290, 122] width 53 height 7
type input "appropriate"
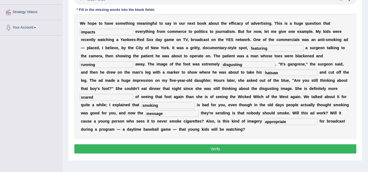
click at [222, 150] on button "Verify" at bounding box center [215, 149] width 282 height 9
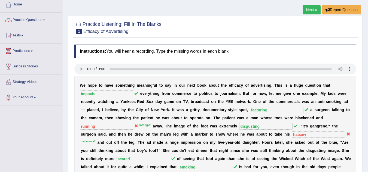
scroll to position [22, 0]
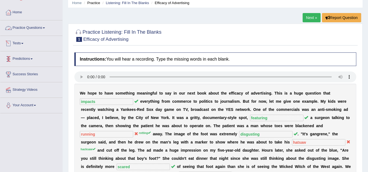
click at [41, 29] on link "Practice Questions" at bounding box center [31, 27] width 62 height 14
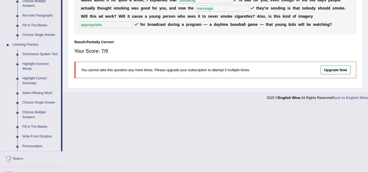
scroll to position [213, 0]
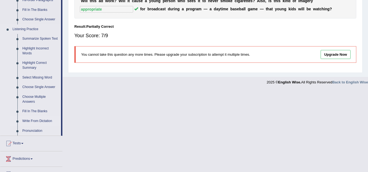
click at [43, 121] on link "Write From Dictation" at bounding box center [40, 122] width 41 height 10
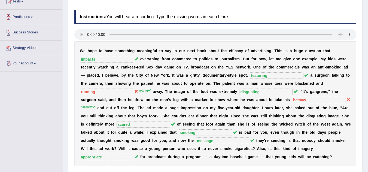
scroll to position [74, 0]
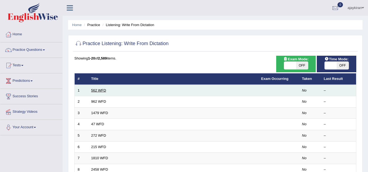
click at [100, 89] on link "562 WFD" at bounding box center [98, 91] width 15 height 4
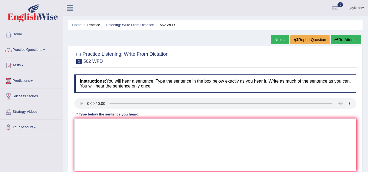
click at [73, 110] on div "Instructions: You will hear a sentence. Type the sentence in the box below exac…" at bounding box center [215, 130] width 285 height 116
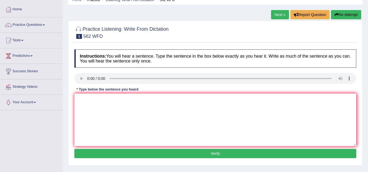
scroll to position [27, 0]
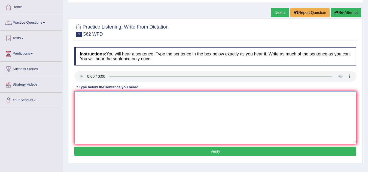
click at [87, 99] on textarea at bounding box center [215, 118] width 282 height 53
type textarea "the gap between the rich and the poor does not decrease"
click at [172, 149] on button "Verify" at bounding box center [215, 151] width 282 height 9
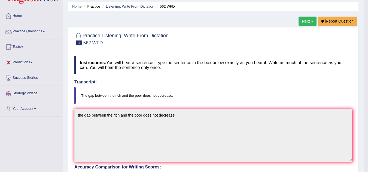
scroll to position [18, 0]
click at [300, 23] on link "Next »" at bounding box center [308, 21] width 18 height 9
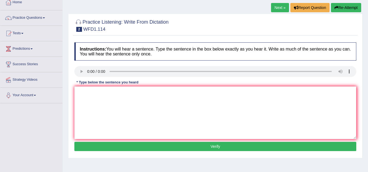
scroll to position [36, 0]
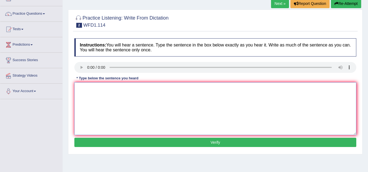
click at [99, 88] on textarea at bounding box center [215, 109] width 282 height 53
type textarea "the author's earlier works are less philosophical and more experimental"
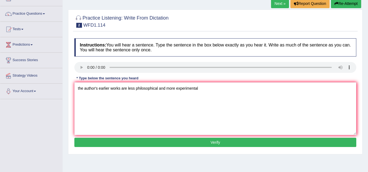
click at [138, 141] on button "Verify" at bounding box center [215, 142] width 282 height 9
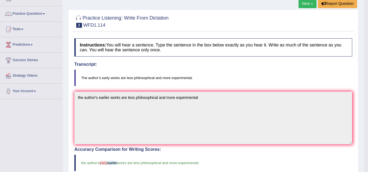
click at [310, 6] on link "Next »" at bounding box center [308, 3] width 18 height 9
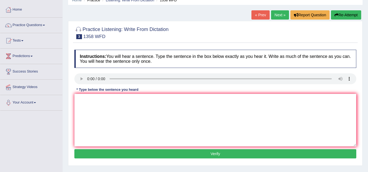
scroll to position [27, 0]
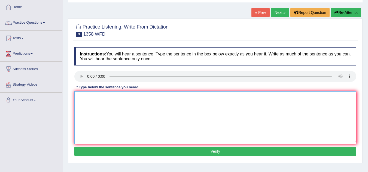
click at [98, 108] on textarea at bounding box center [215, 118] width 282 height 53
type textarea "Communication skills have been more important in recent years."
click at [67, 111] on div "Home Practice Listening: Write From Dictation 1358 WFD « Prev Next » Report Que…" at bounding box center [215, 109] width 305 height 272
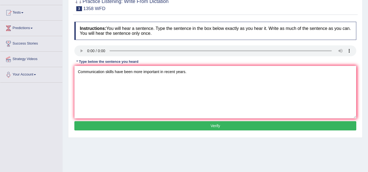
scroll to position [54, 0]
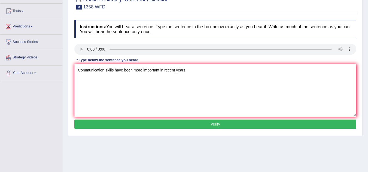
click at [110, 122] on button "Verify" at bounding box center [215, 124] width 282 height 9
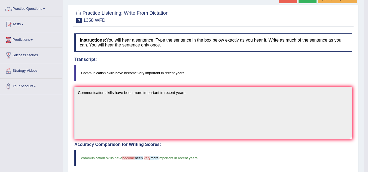
scroll to position [27, 0]
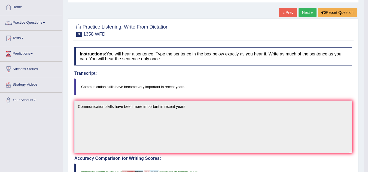
click at [302, 14] on link "Next »" at bounding box center [308, 12] width 18 height 9
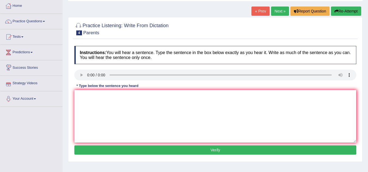
scroll to position [36, 0]
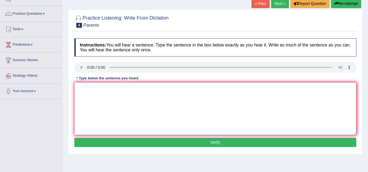
click at [90, 92] on textarea at bounding box center [215, 109] width 282 height 53
type textarea "parents [DATE] are involved in the education of their children"
click at [148, 141] on button "Verify" at bounding box center [215, 142] width 282 height 9
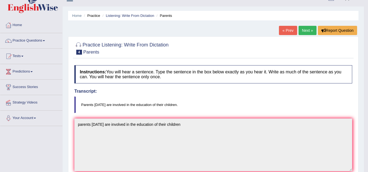
scroll to position [0, 0]
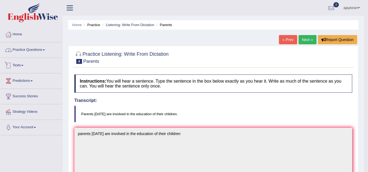
click at [43, 52] on link "Practice Questions" at bounding box center [31, 50] width 62 height 14
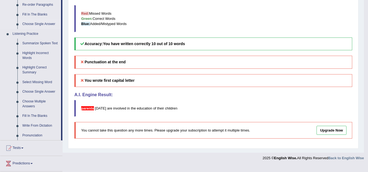
scroll to position [209, 0]
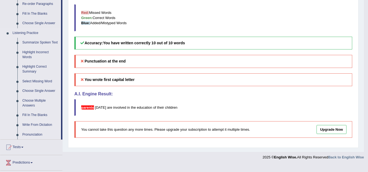
click at [46, 125] on link "Write From Dictation" at bounding box center [40, 125] width 41 height 10
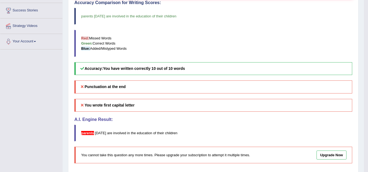
scroll to position [83, 0]
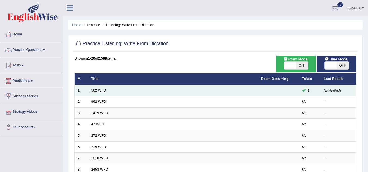
click at [99, 92] on link "562 WFD" at bounding box center [98, 91] width 15 height 4
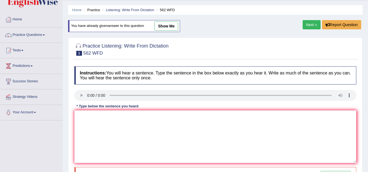
scroll to position [18, 0]
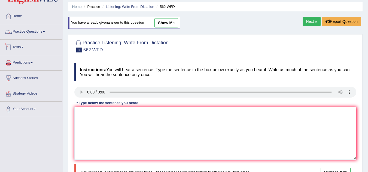
click at [38, 34] on link "Practice Questions" at bounding box center [31, 31] width 62 height 14
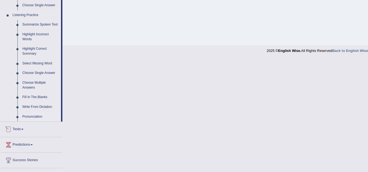
click at [38, 117] on link "Pronunciation" at bounding box center [40, 117] width 41 height 10
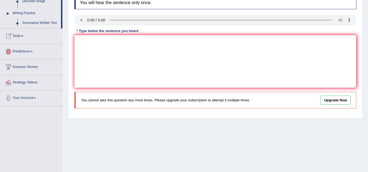
scroll to position [114, 0]
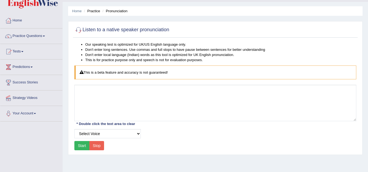
scroll to position [18, 0]
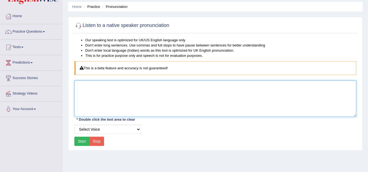
click at [87, 93] on textarea at bounding box center [215, 99] width 282 height 37
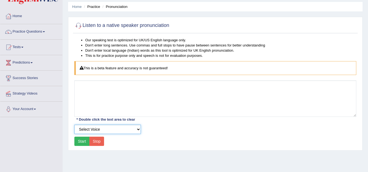
click at [116, 130] on select "Select Voice UK English Female UK English Male" at bounding box center [107, 129] width 66 height 9
select select "6"
click at [74, 125] on select "Select Voice UK English Female UK English Male" at bounding box center [107, 129] width 66 height 9
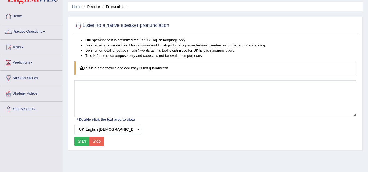
click at [114, 69] on div "This is a beta feature and accuracy is not guaranteed!" at bounding box center [215, 68] width 282 height 14
click at [91, 126] on select "Select Voice UK English Female UK English Male" at bounding box center [107, 129] width 66 height 9
click at [82, 142] on button "Start" at bounding box center [81, 141] width 15 height 9
click at [82, 143] on button "Start" at bounding box center [81, 141] width 15 height 9
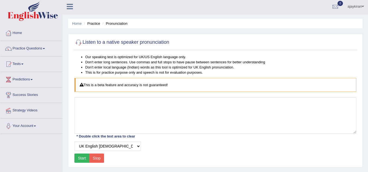
scroll to position [0, 0]
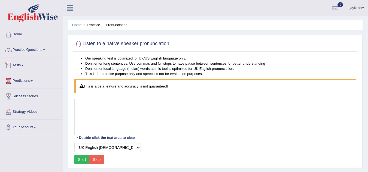
click at [29, 49] on link "Practice Questions" at bounding box center [31, 50] width 62 height 14
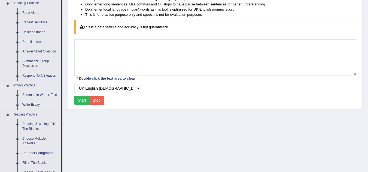
scroll to position [63, 0]
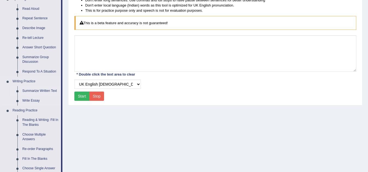
click at [32, 90] on link "Summarize Written Text" at bounding box center [40, 91] width 41 height 10
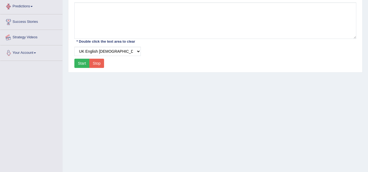
scroll to position [114, 0]
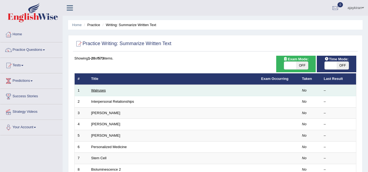
click at [104, 91] on link "Walruses" at bounding box center [98, 91] width 15 height 4
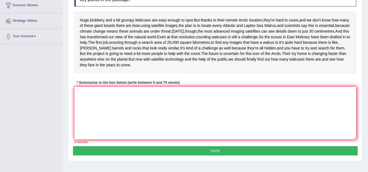
scroll to position [93, 0]
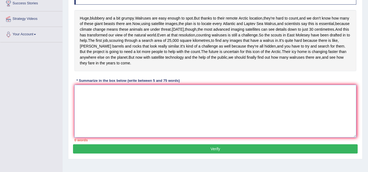
click at [93, 122] on textarea at bounding box center [215, 111] width 282 height 53
drag, startPoint x: 80, startPoint y: 19, endPoint x: 92, endPoint y: 35, distance: 20.5
click at [92, 35] on div "Huge , blubbery and a bit grumpy . Walruses are easy enough to spot . But thank…" at bounding box center [215, 40] width 282 height 61
click at [121, 113] on textarea "Walruses are huge" at bounding box center [215, 111] width 282 height 53
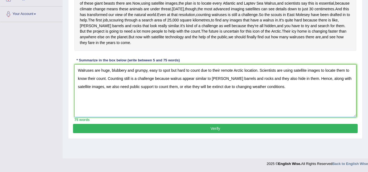
scroll to position [120, 0]
type textarea "Walruses are huge, blubbery and grumpy, easy to spot but hard to count due to t…"
click at [197, 134] on button "Verify" at bounding box center [215, 128] width 285 height 9
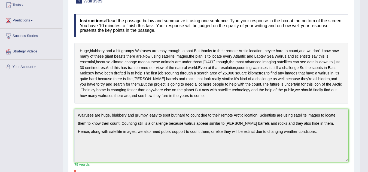
scroll to position [27, 0]
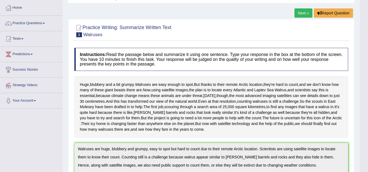
click at [301, 12] on link "Next »" at bounding box center [304, 12] width 18 height 9
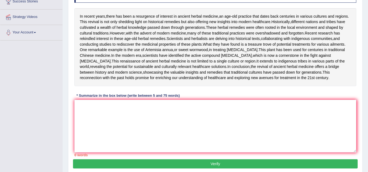
scroll to position [100, 0]
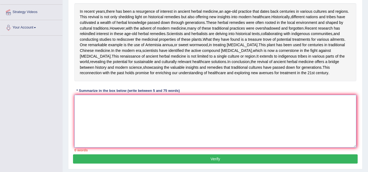
click at [107, 147] on textarea at bounding box center [215, 121] width 282 height 53
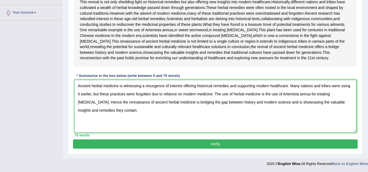
scroll to position [145, 0]
click at [91, 118] on textarea "Ancient herbal medicine is witnessing a resurgence of interest offering histori…" at bounding box center [215, 106] width 282 height 53
type textarea "Ancient herbal medicine is witnessing a resurgence of interest offering histori…"
click at [154, 149] on button "Verify" at bounding box center [215, 144] width 285 height 9
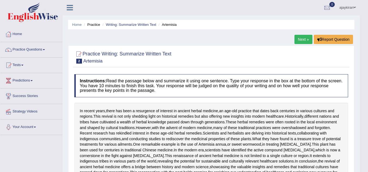
scroll to position [0, 0]
click at [33, 48] on link "Practice Questions" at bounding box center [31, 50] width 62 height 14
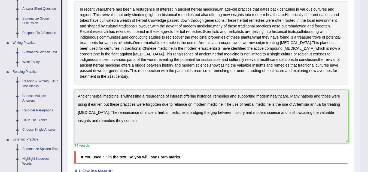
scroll to position [100, 0]
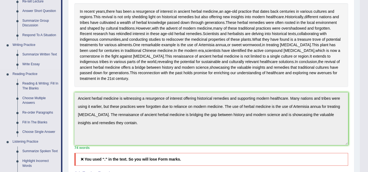
click at [39, 52] on link "Summarize Written Text" at bounding box center [40, 55] width 41 height 10
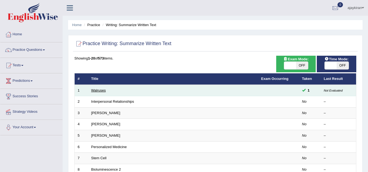
click at [98, 90] on link "Walruses" at bounding box center [98, 91] width 15 height 4
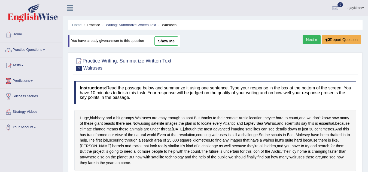
click at [309, 43] on link "Next »" at bounding box center [312, 39] width 18 height 9
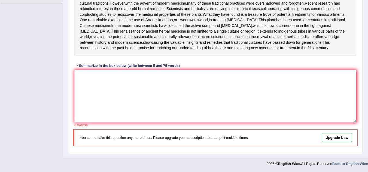
scroll to position [136, 0]
click at [196, 120] on textarea at bounding box center [215, 96] width 282 height 53
paste textarea "Ancient herbal medicine is witnessing a resurgence of interest offering histori…"
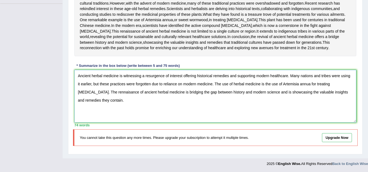
scroll to position [154, 0]
click at [289, 99] on textarea "Ancient herbal medicine is witnessing a resurgence of interest offering histori…" at bounding box center [215, 96] width 282 height 53
click at [211, 107] on textarea "Ancient herbal medicine is witnessing a resurgence of interest offering histori…" at bounding box center [215, 96] width 282 height 53
click at [341, 106] on textarea "Ancient herbal medicine is witnessing a resurgence of interest offering histori…" at bounding box center [215, 96] width 282 height 53
click at [96, 123] on textarea "Ancient herbal medicine is witnessing a resurgence of interest offering histori…" at bounding box center [215, 96] width 282 height 53
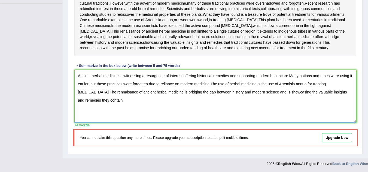
scroll to position [177, 0]
type textarea "Ancient herbal medicine is witnessing a resurgence of interest offering histori…"
click at [153, 139] on p "You cannot take this question any more times. Please upgrade your subscription …" at bounding box center [182, 137] width 204 height 5
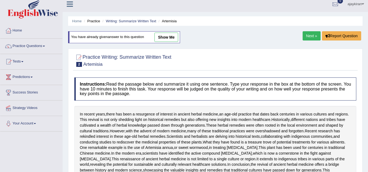
scroll to position [0, 0]
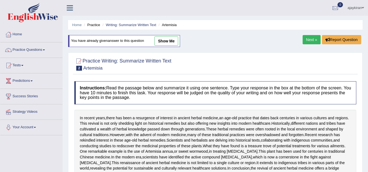
click at [311, 41] on link "Next »" at bounding box center [312, 39] width 18 height 9
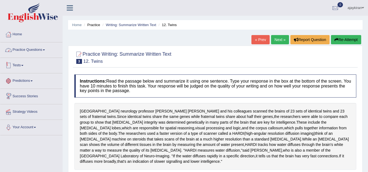
click at [34, 48] on link "Practice Questions" at bounding box center [31, 50] width 62 height 14
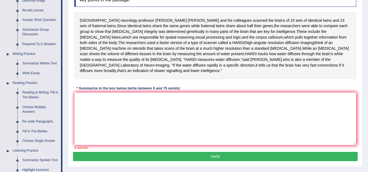
scroll to position [91, 0]
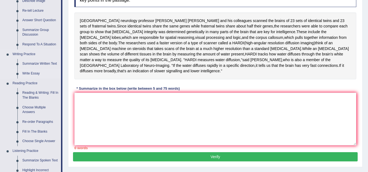
click at [32, 72] on link "Write Essay" at bounding box center [40, 74] width 41 height 10
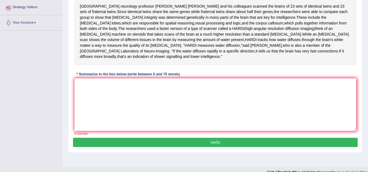
scroll to position [114, 0]
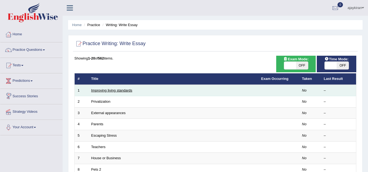
click at [107, 89] on link "Improving living standards" at bounding box center [111, 91] width 41 height 4
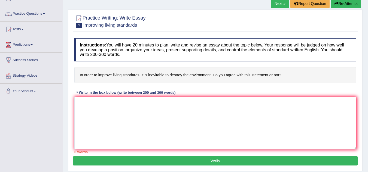
scroll to position [46, 0]
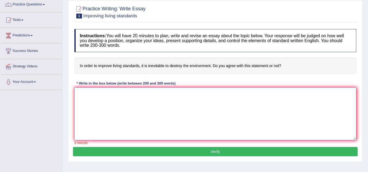
click at [100, 100] on textarea at bounding box center [215, 114] width 282 height 53
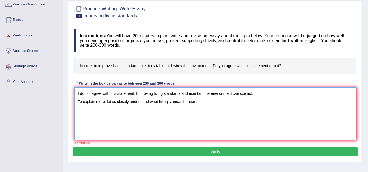
click at [202, 103] on textarea "I do not agree with this statement. Improving living standards and maintain the…" at bounding box center [215, 114] width 282 height 53
drag, startPoint x: 205, startPoint y: 104, endPoint x: 72, endPoint y: 94, distance: 132.8
click at [72, 94] on div "Practice Writing: Write Essay 1 Improving living standards Instructions: You wi…" at bounding box center [215, 81] width 295 height 162
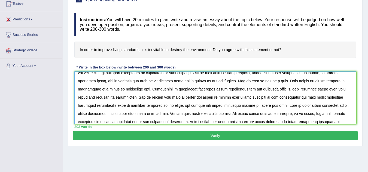
scroll to position [63, 0]
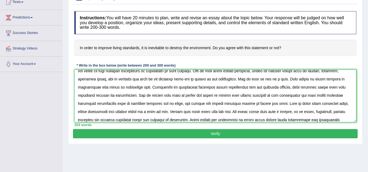
type textarea "I agree with this statement. For want of better life, which means better living…"
click at [140, 133] on button "Verify" at bounding box center [215, 133] width 285 height 9
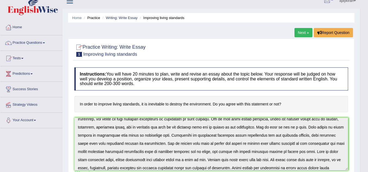
scroll to position [0, 0]
